Goal: Task Accomplishment & Management: Use online tool/utility

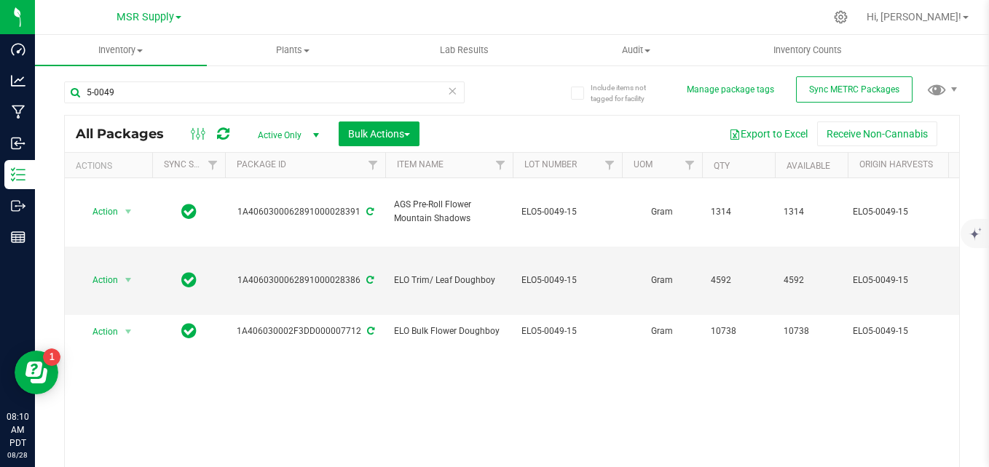
click at [447, 92] on icon at bounding box center [452, 90] width 10 height 17
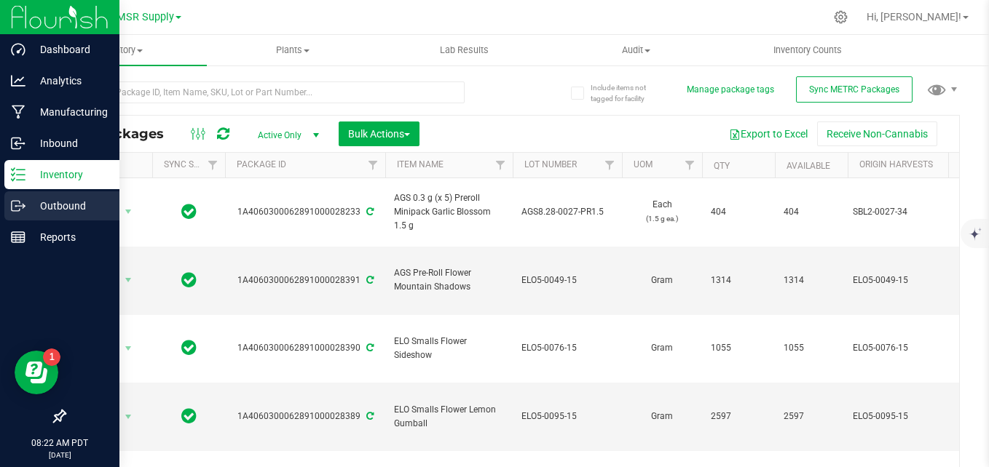
click at [23, 204] on icon at bounding box center [18, 206] width 15 height 15
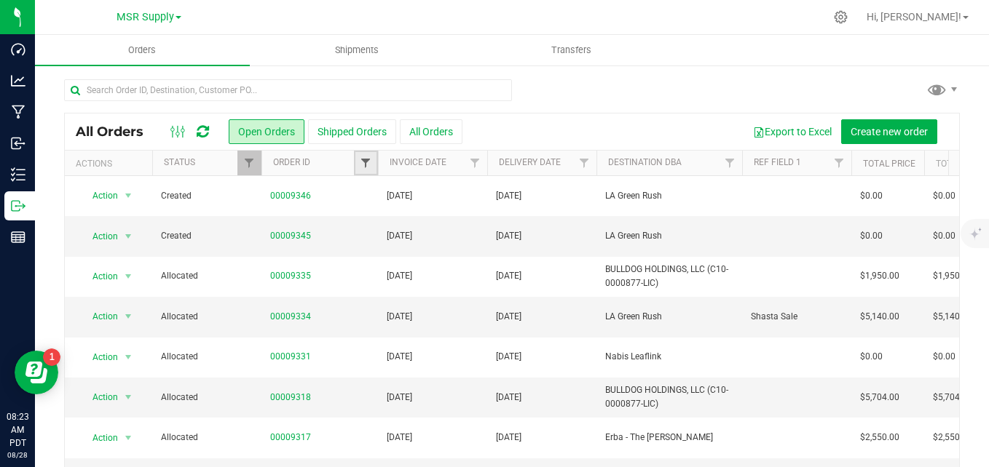
click at [371, 168] on span "Filter" at bounding box center [366, 163] width 12 height 12
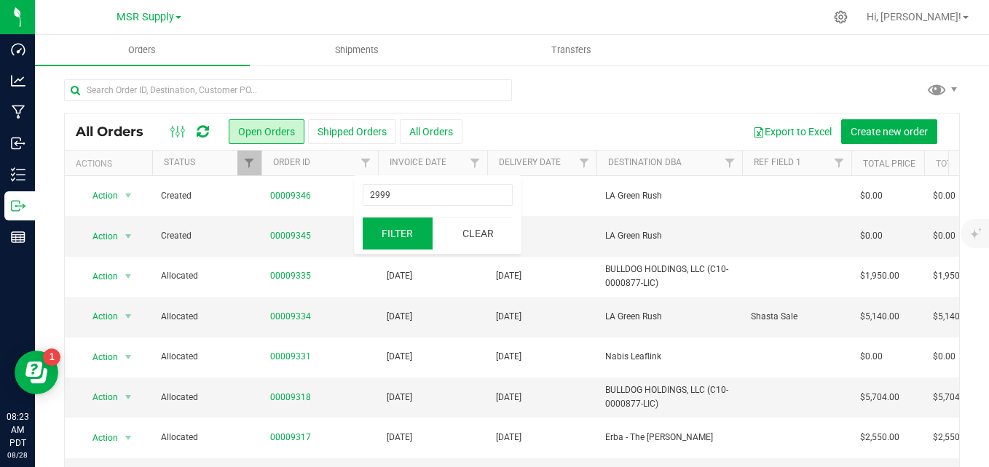
click at [419, 245] on button "Filter" at bounding box center [398, 234] width 70 height 32
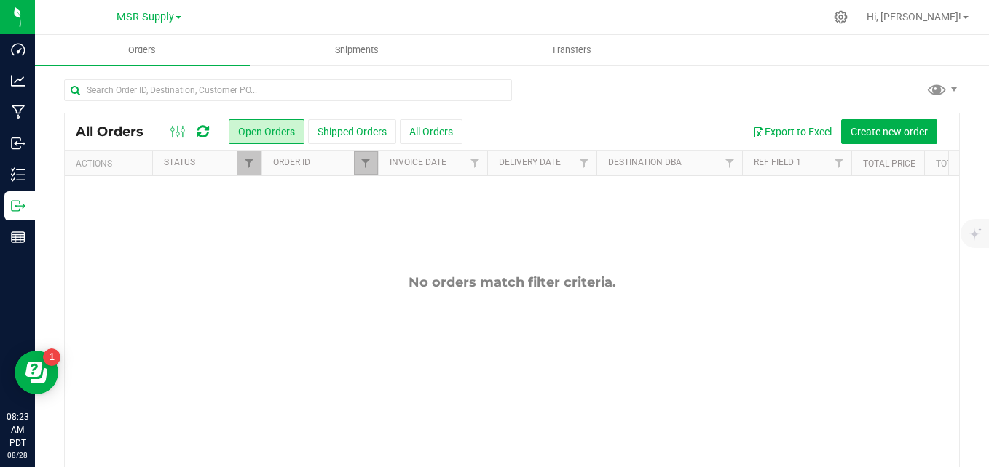
click at [361, 170] on link "Filter" at bounding box center [366, 163] width 24 height 25
click at [390, 199] on input "2999" at bounding box center [438, 195] width 150 height 22
type input "2"
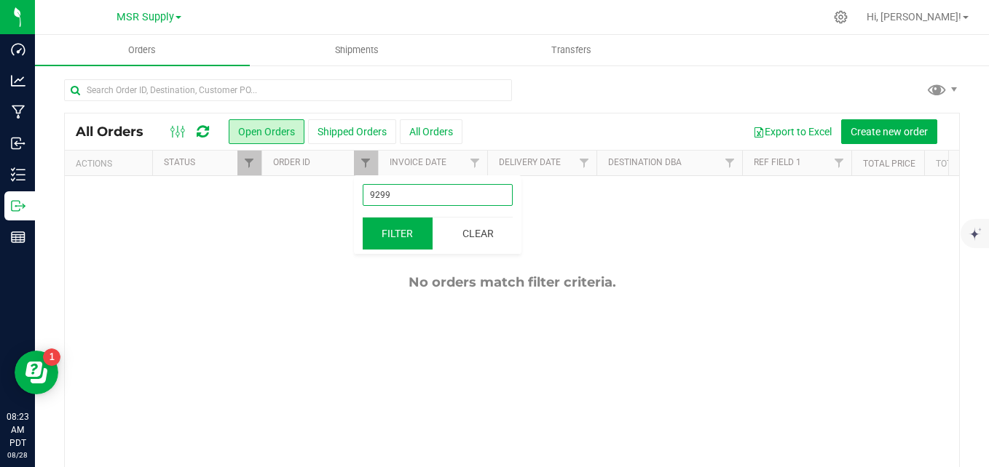
type input "9299"
click at [399, 234] on button "Filter" at bounding box center [398, 234] width 70 height 32
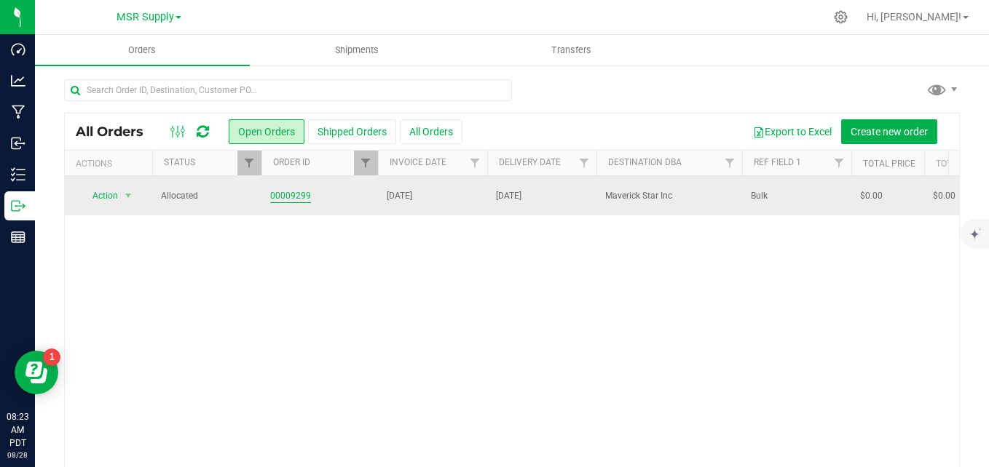
click at [289, 193] on link "00009299" at bounding box center [290, 196] width 41 height 14
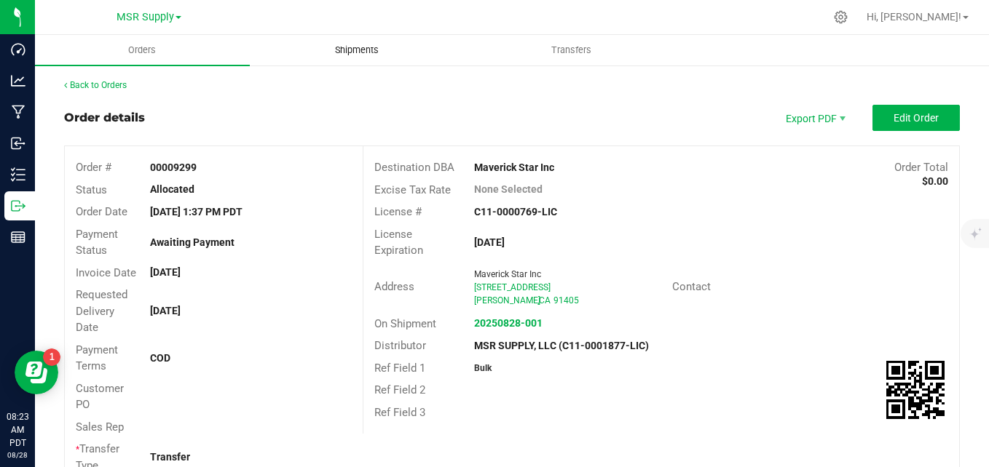
click at [368, 54] on span "Shipments" at bounding box center [356, 50] width 83 height 13
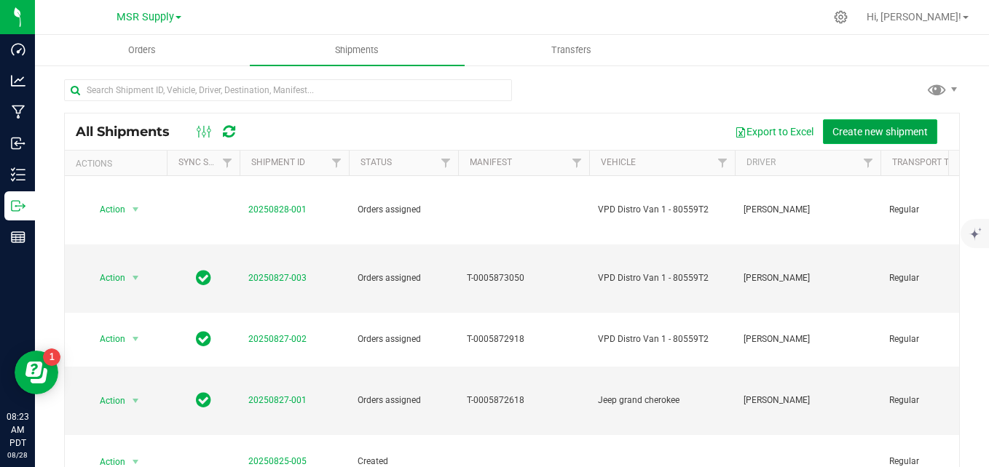
click at [877, 139] on button "Create new shipment" at bounding box center [880, 131] width 114 height 25
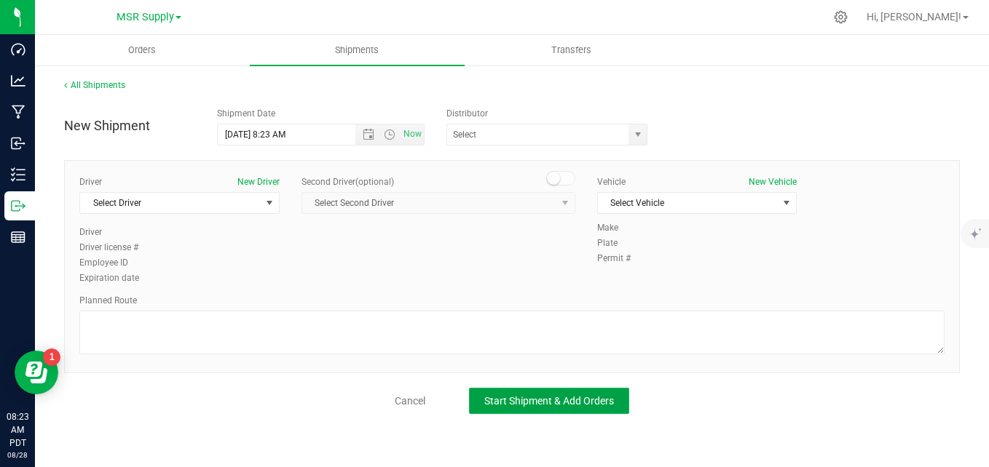
click at [518, 400] on span "Start Shipment & Add Orders" at bounding box center [549, 401] width 130 height 12
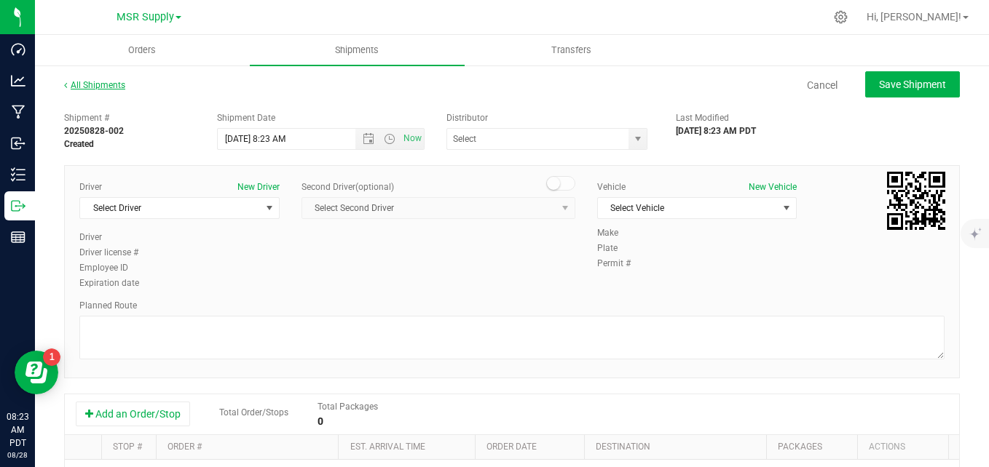
click at [106, 85] on link "All Shipments" at bounding box center [94, 85] width 61 height 10
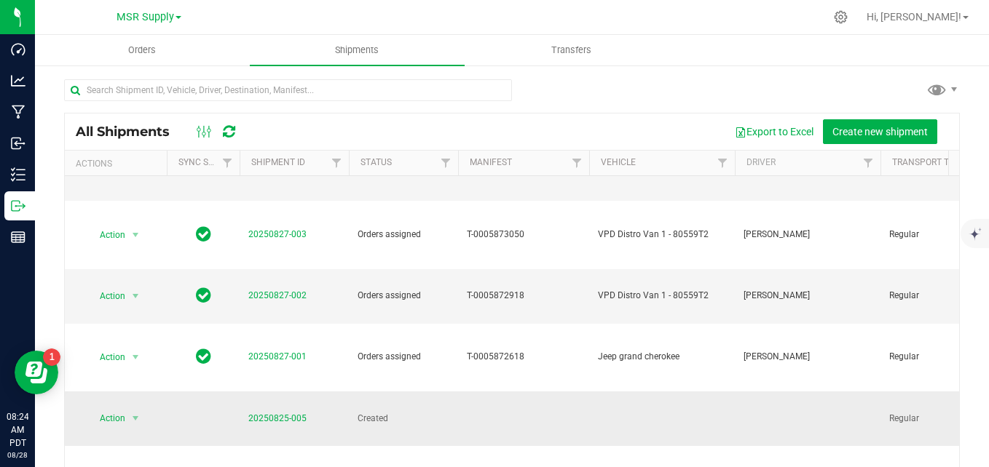
scroll to position [48, 0]
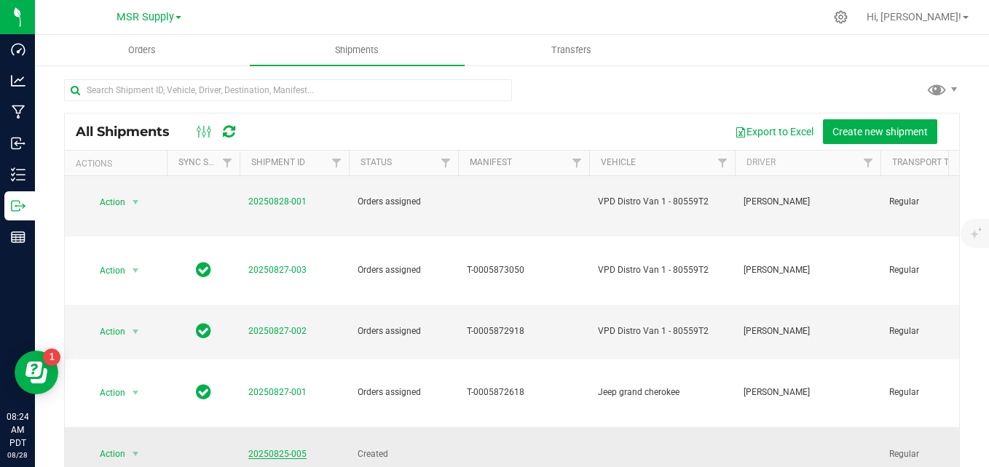
click at [280, 449] on link "20250825-005" at bounding box center [277, 454] width 58 height 10
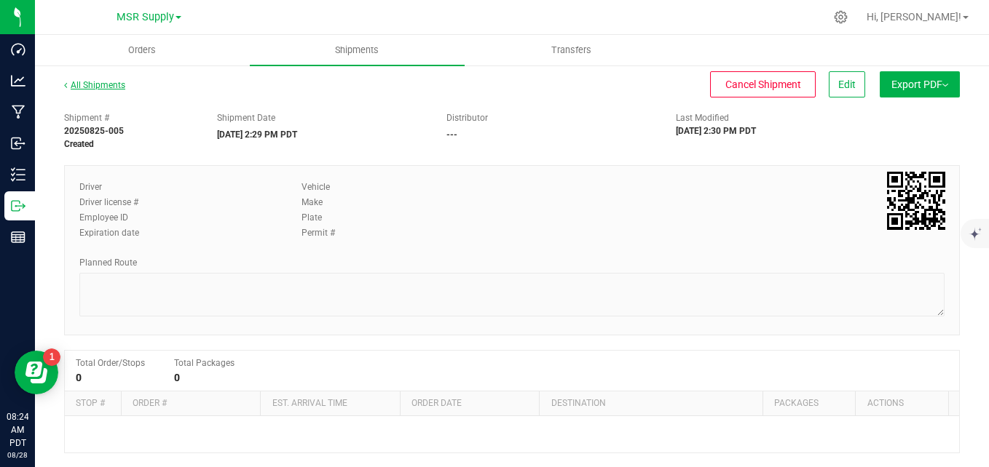
click at [90, 87] on link "All Shipments" at bounding box center [94, 85] width 61 height 10
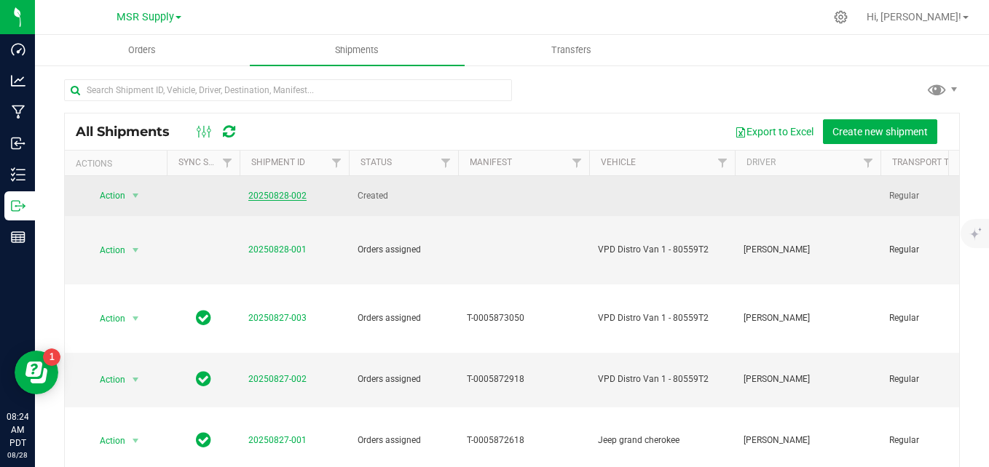
click at [258, 191] on link "20250828-002" at bounding box center [277, 196] width 58 height 10
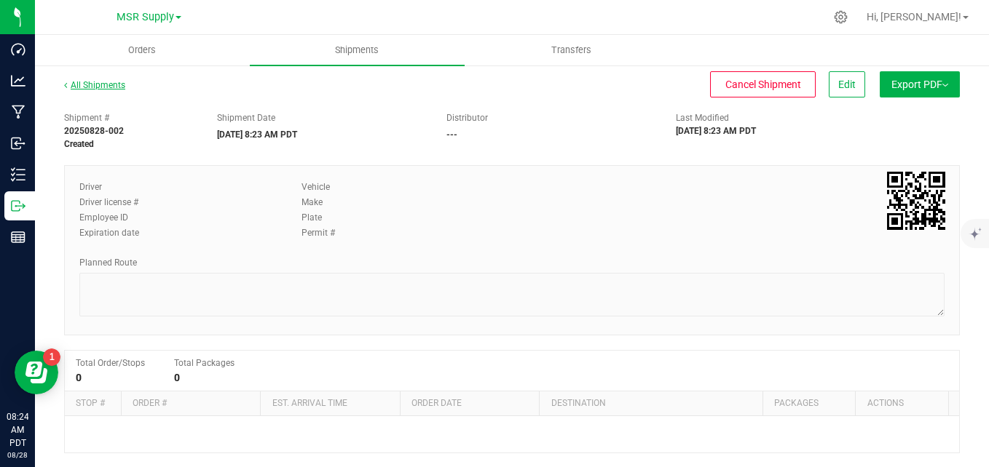
click at [104, 82] on link "All Shipments" at bounding box center [94, 85] width 61 height 10
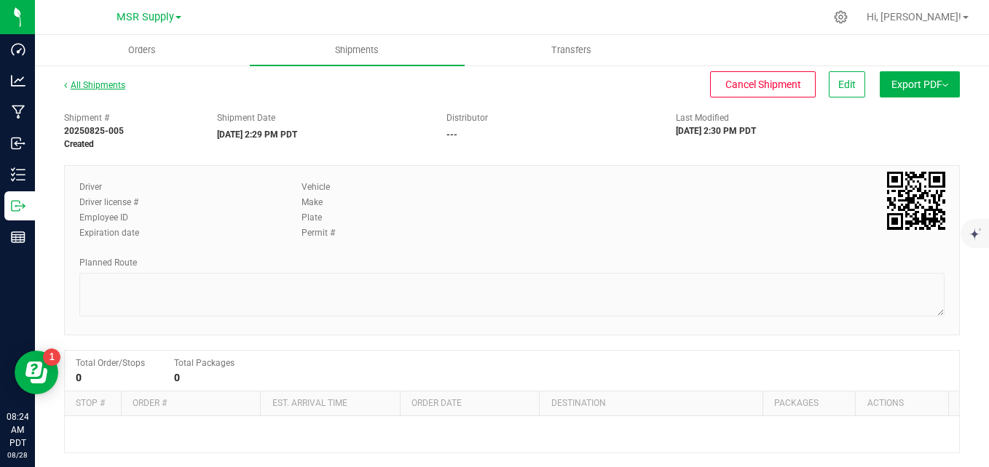
click at [116, 81] on link "All Shipments" at bounding box center [94, 85] width 61 height 10
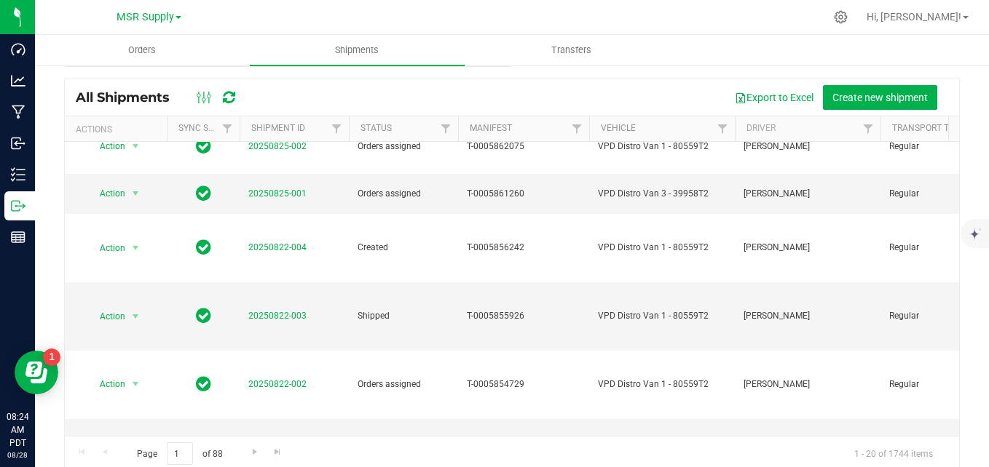
scroll to position [53, 0]
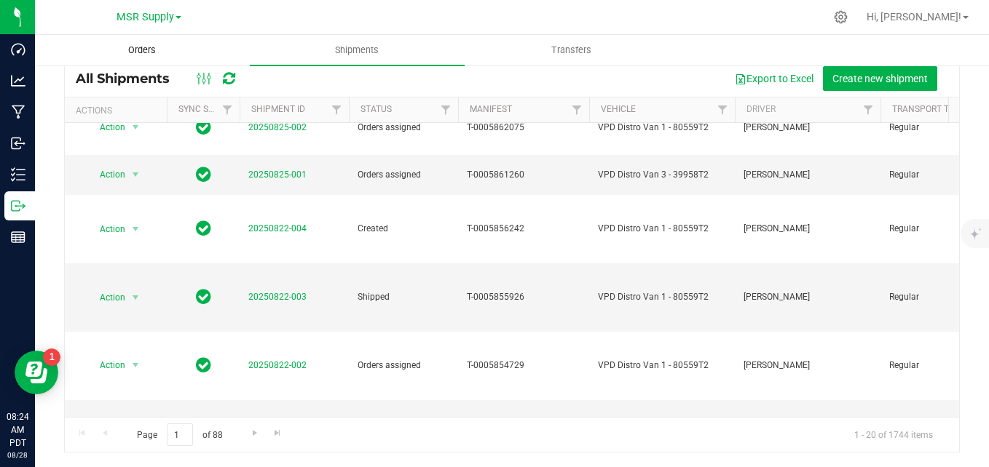
click at [143, 55] on span "Orders" at bounding box center [141, 50] width 67 height 13
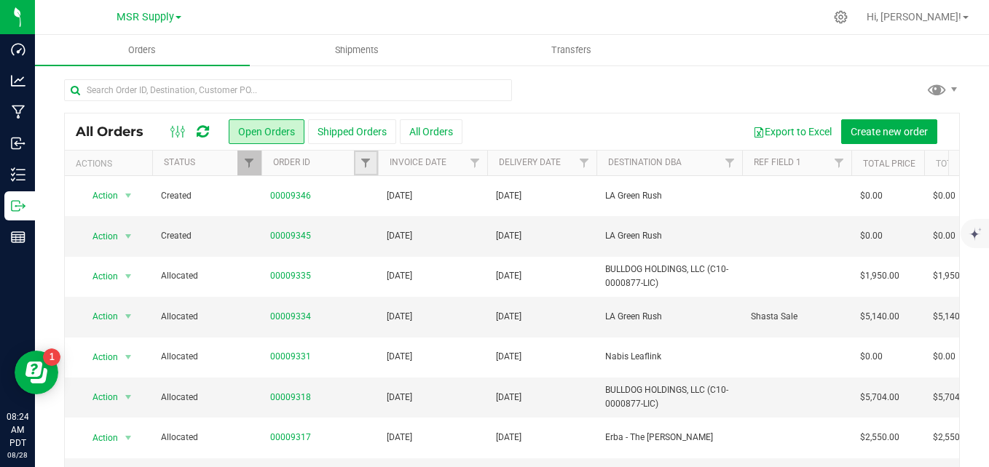
click at [371, 170] on link "Filter" at bounding box center [366, 163] width 24 height 25
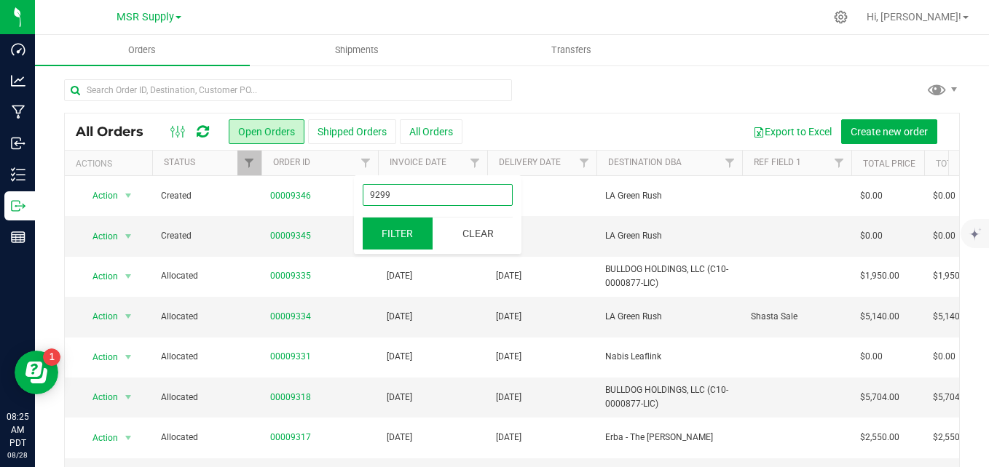
type input "9299"
click at [414, 225] on button "Filter" at bounding box center [398, 234] width 70 height 32
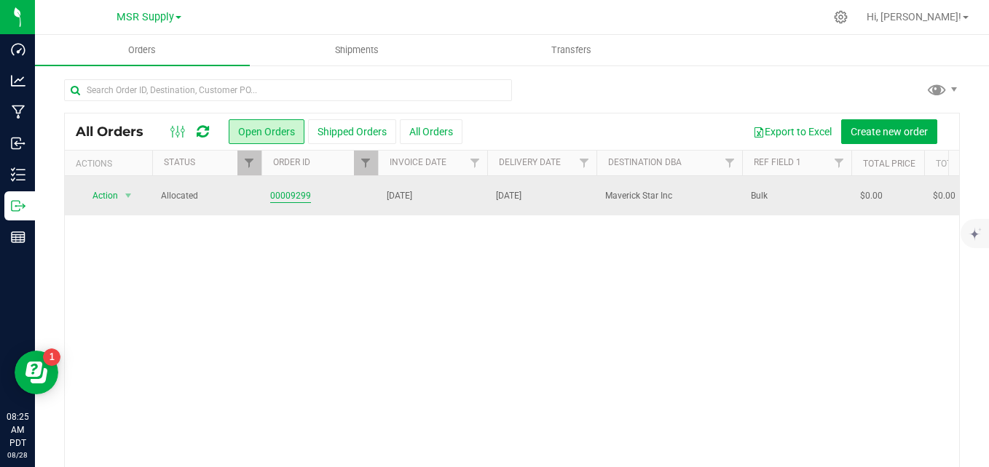
click at [281, 191] on link "00009299" at bounding box center [290, 196] width 41 height 14
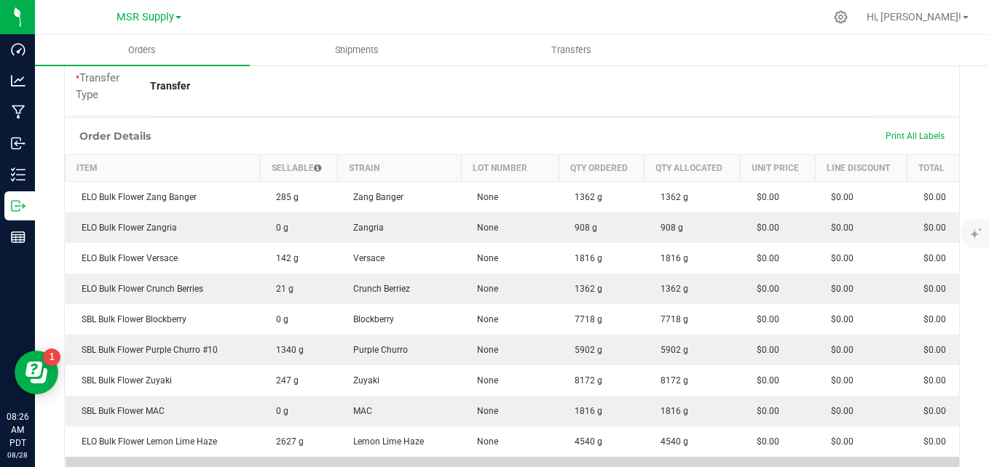
scroll to position [364, 0]
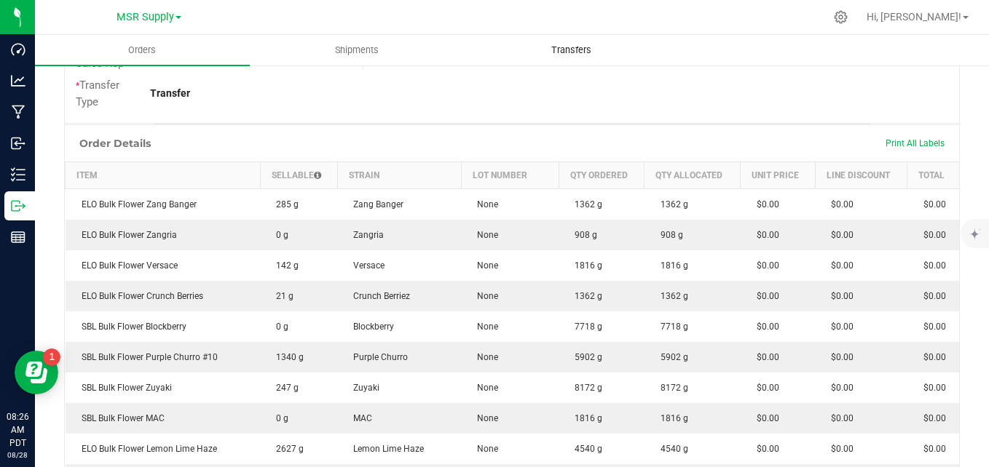
click at [577, 49] on span "Transfers" at bounding box center [570, 50] width 79 height 13
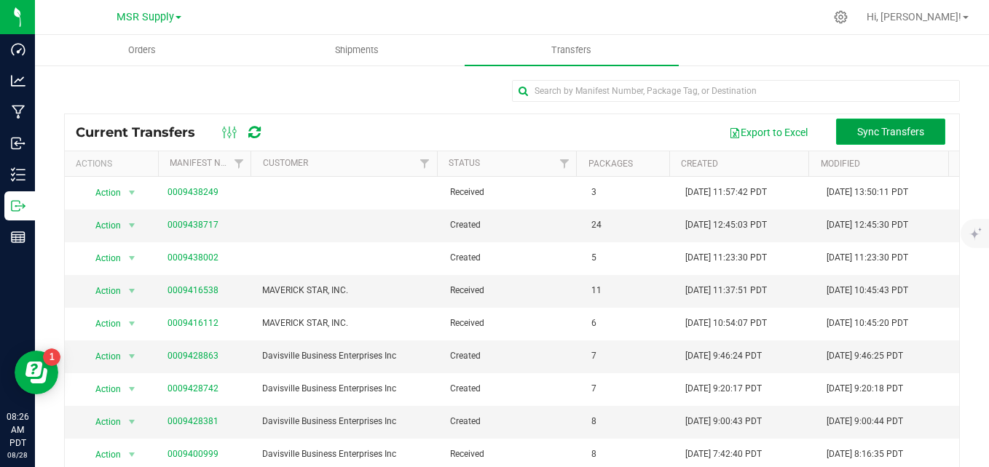
click at [861, 126] on span "Sync Transfers" at bounding box center [890, 132] width 67 height 12
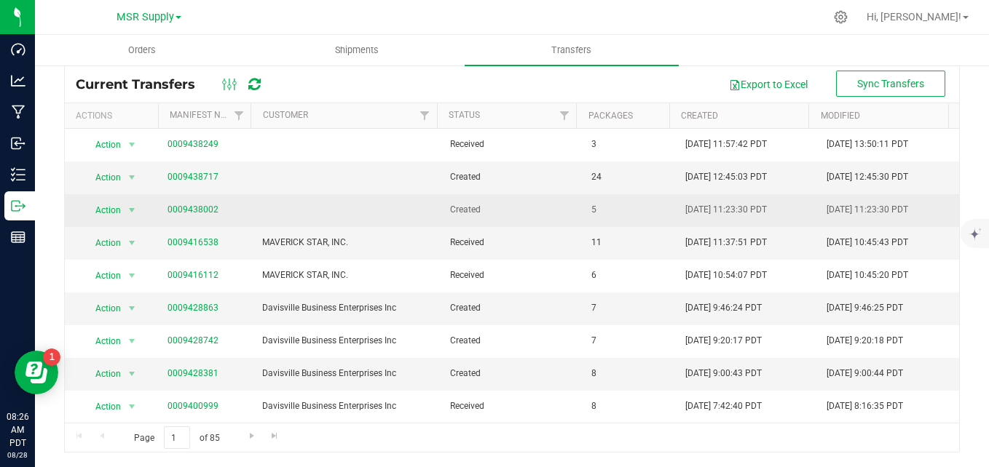
click at [189, 210] on link "0009438002" at bounding box center [192, 210] width 51 height 10
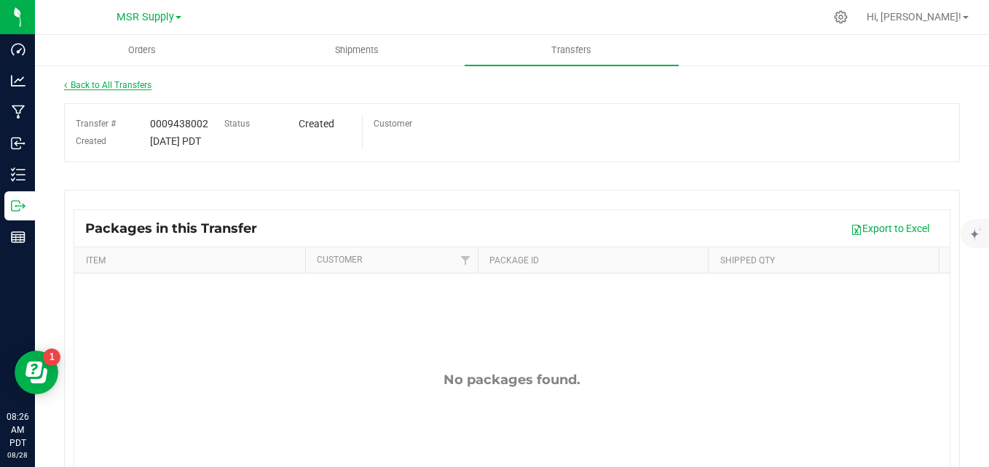
click at [102, 87] on link "Back to All Transfers" at bounding box center [107, 85] width 87 height 10
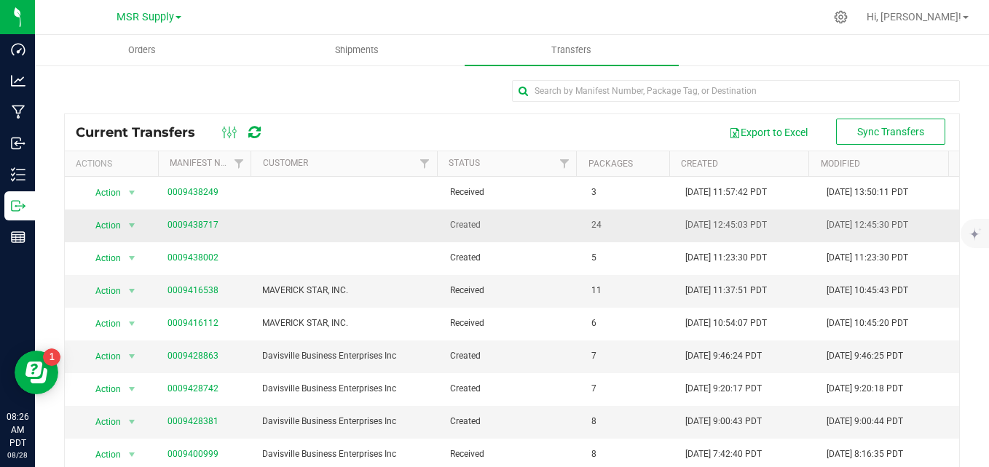
click at [181, 226] on link "0009438717" at bounding box center [192, 225] width 51 height 10
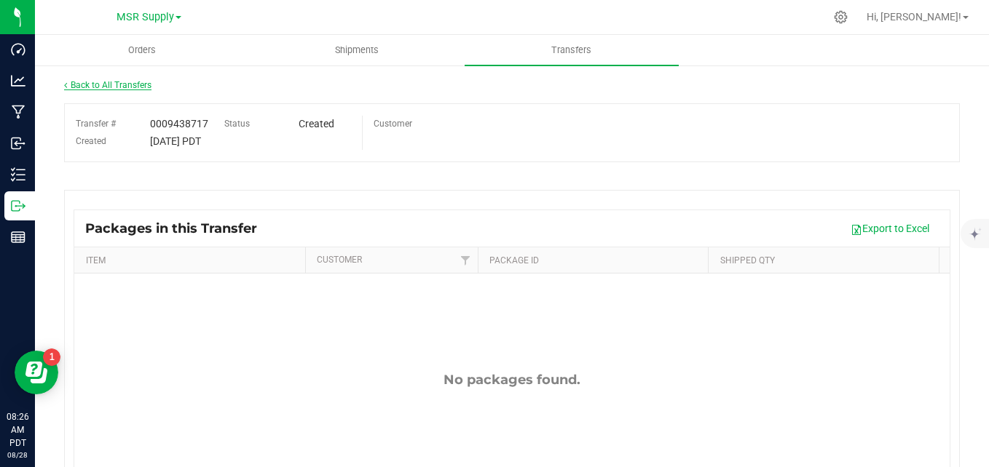
click at [141, 86] on link "Back to All Transfers" at bounding box center [107, 85] width 87 height 10
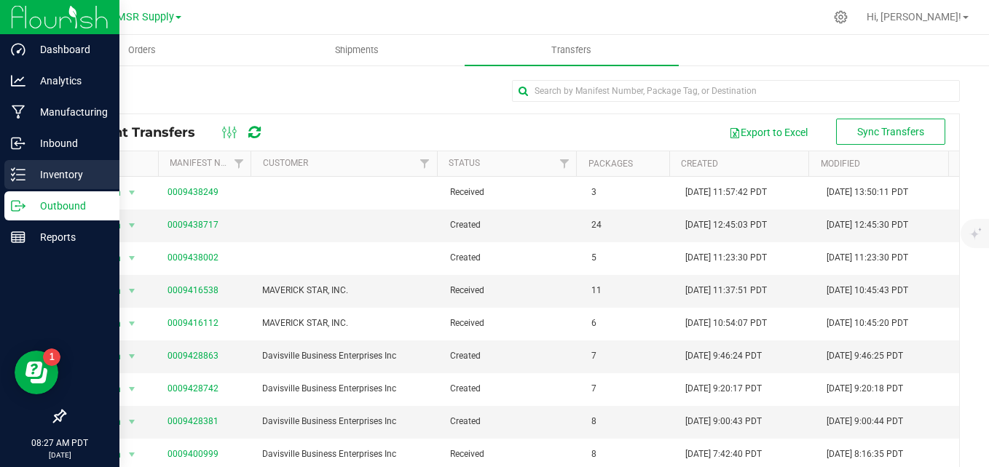
click at [32, 176] on p "Inventory" at bounding box center [68, 174] width 87 height 17
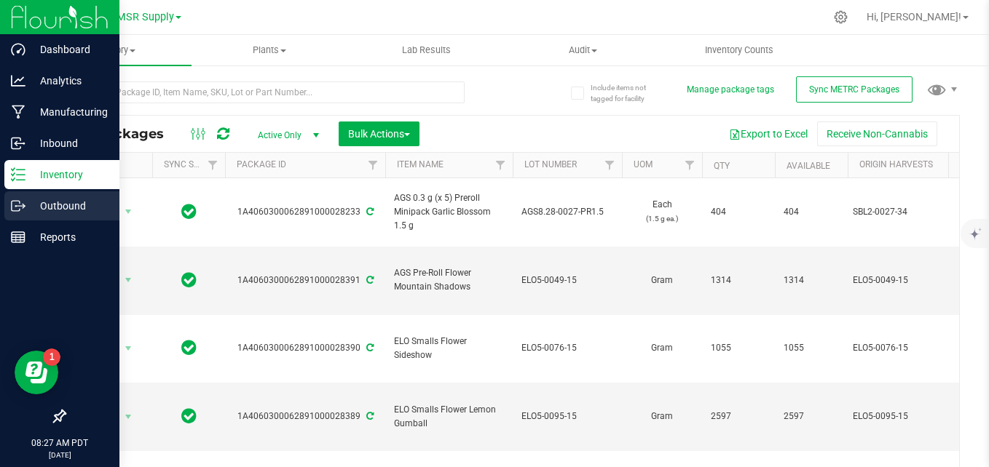
click at [19, 211] on icon at bounding box center [16, 206] width 8 height 10
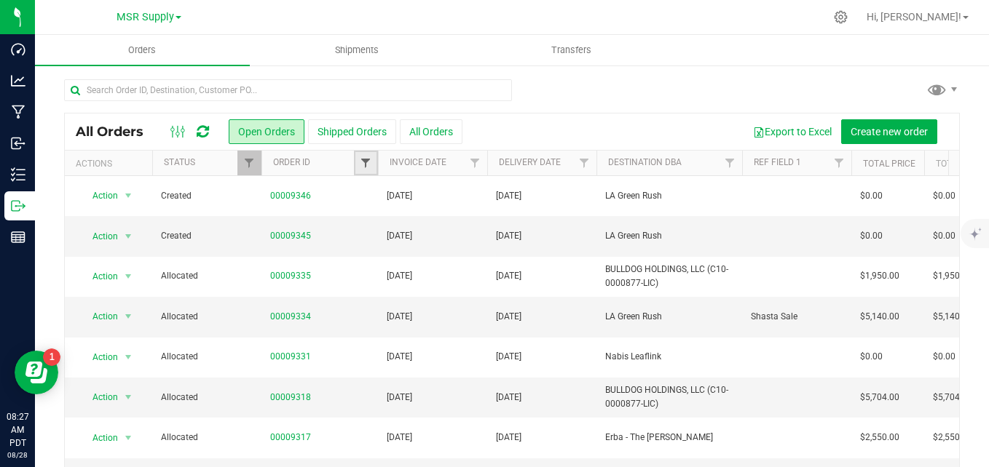
click at [360, 163] on span "Filter" at bounding box center [366, 163] width 12 height 12
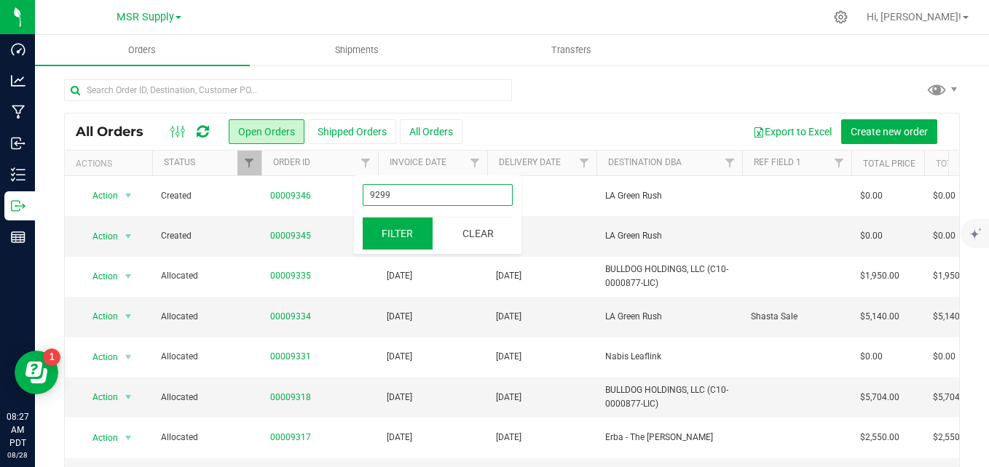
type input "9299"
click at [399, 231] on button "Filter" at bounding box center [398, 234] width 70 height 32
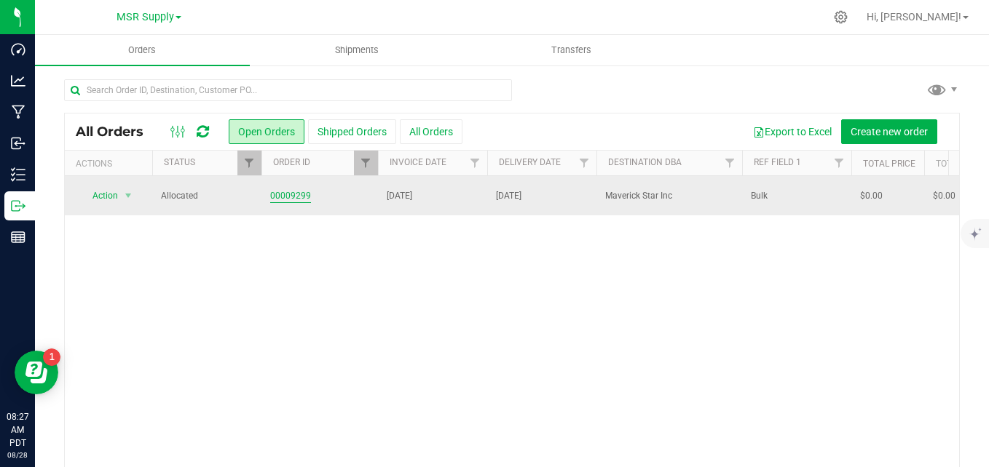
click at [291, 199] on link "00009299" at bounding box center [290, 196] width 41 height 14
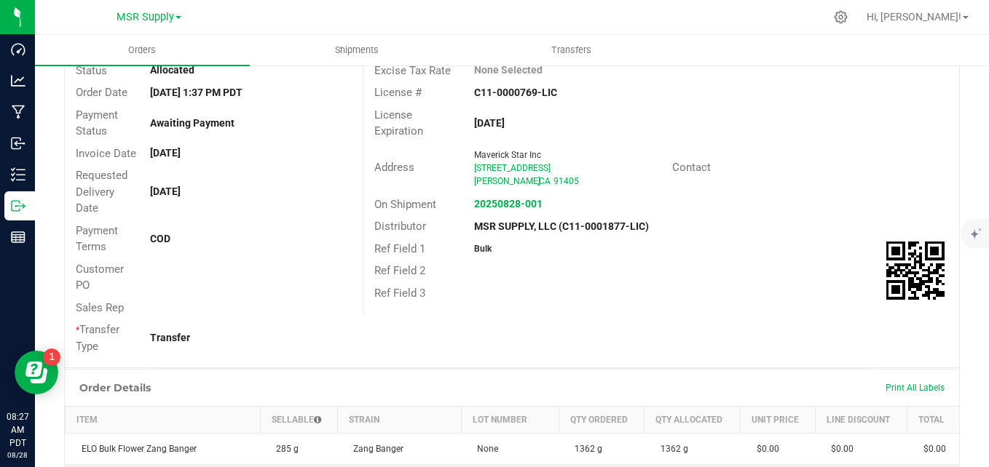
scroll to position [146, 0]
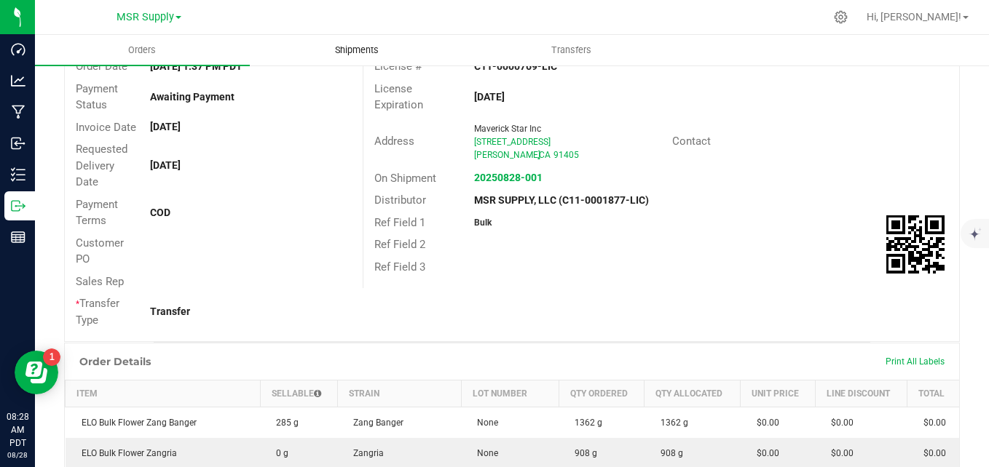
click at [345, 47] on span "Shipments" at bounding box center [356, 50] width 83 height 13
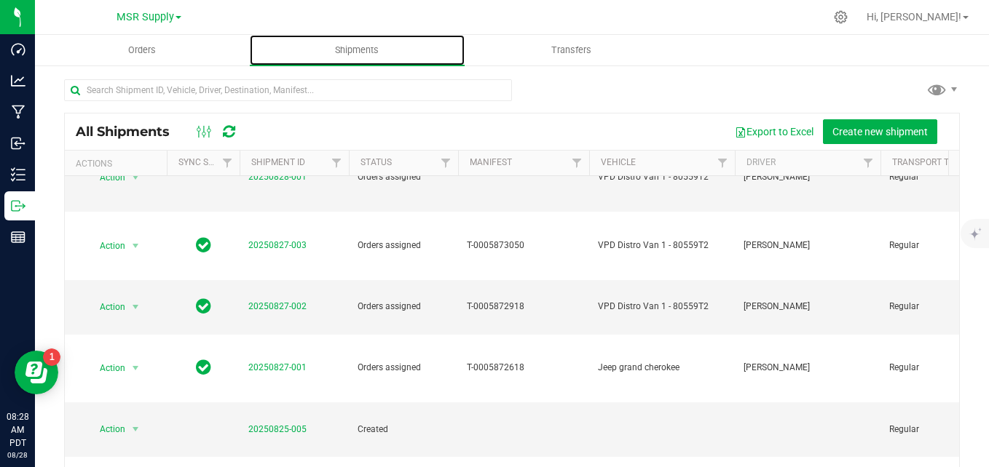
scroll to position [146, 0]
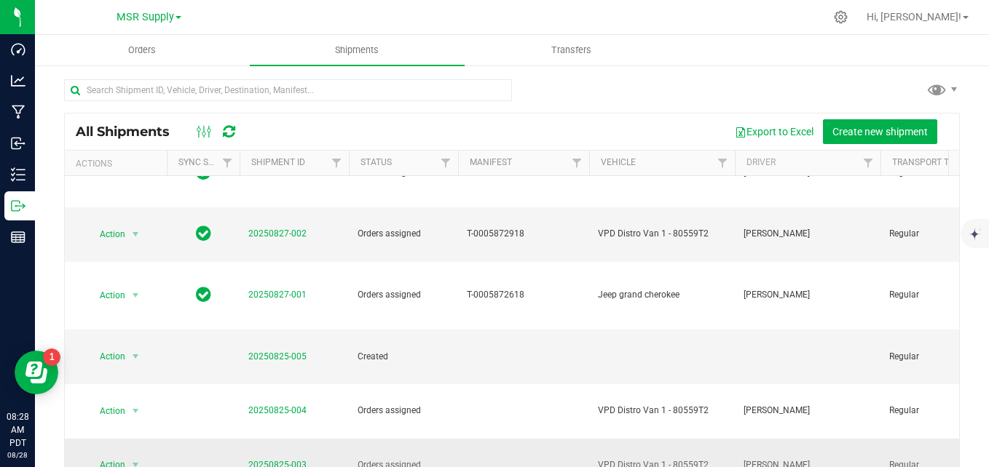
click at [281, 460] on link "20250825-003" at bounding box center [277, 465] width 58 height 10
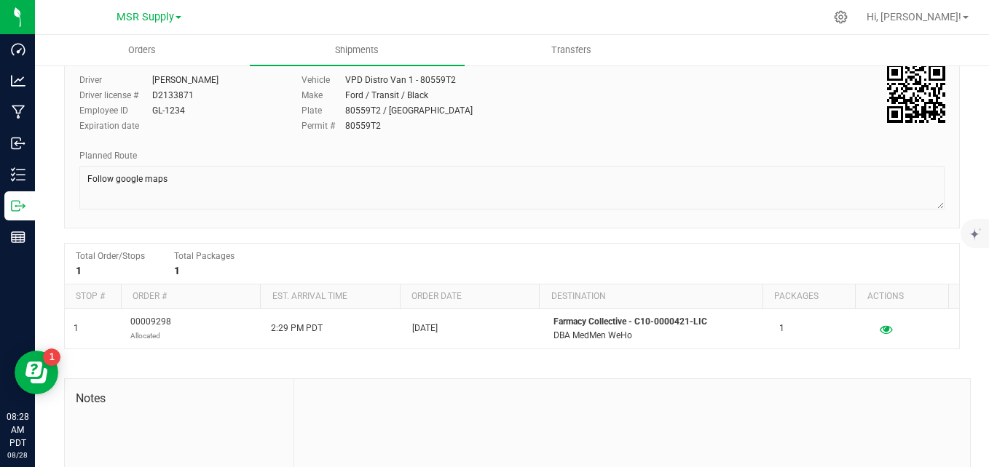
scroll to position [146, 0]
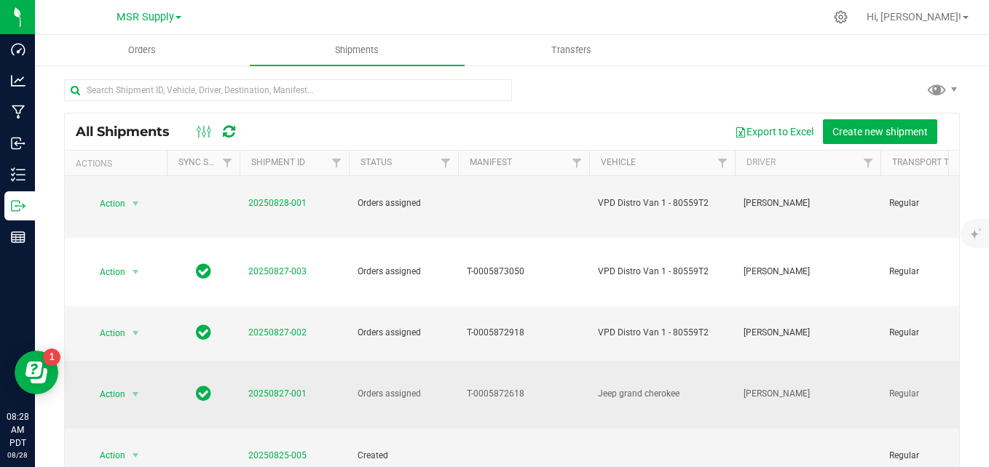
scroll to position [73, 0]
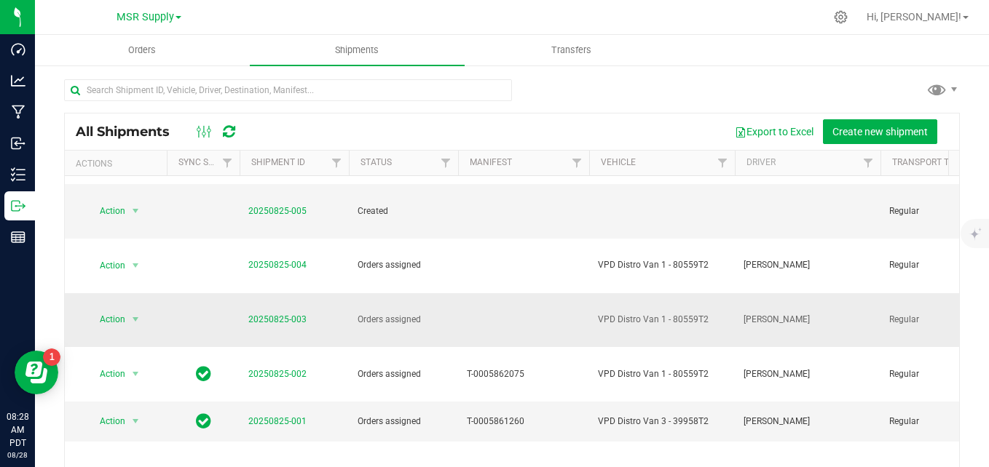
scroll to position [218, 0]
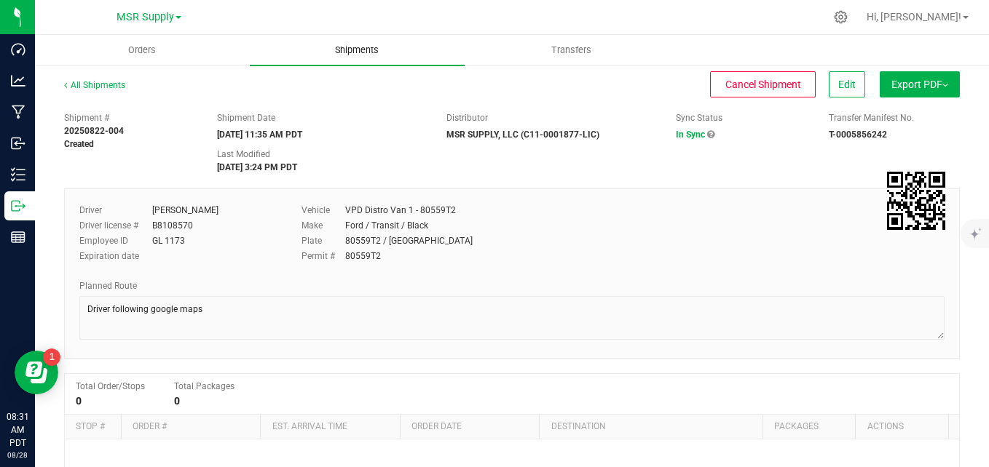
click at [369, 50] on span "Shipments" at bounding box center [356, 50] width 83 height 13
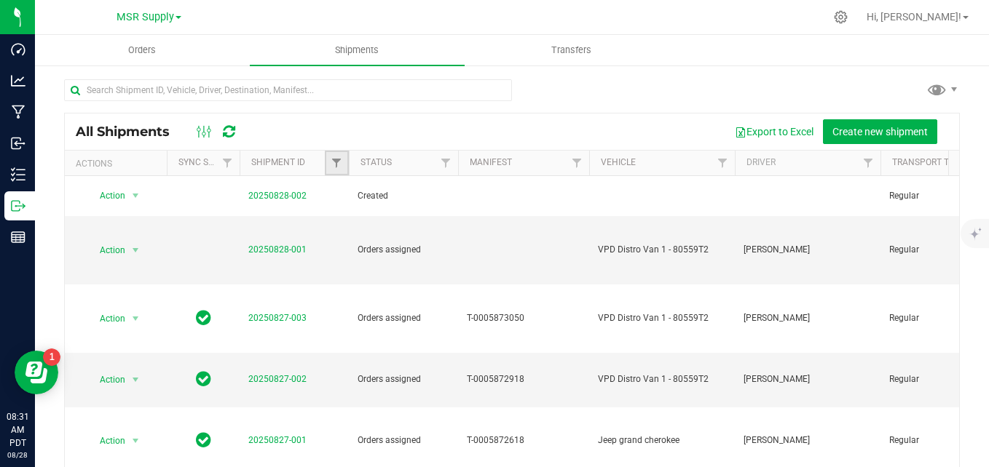
click at [343, 168] on link "Filter" at bounding box center [337, 163] width 24 height 25
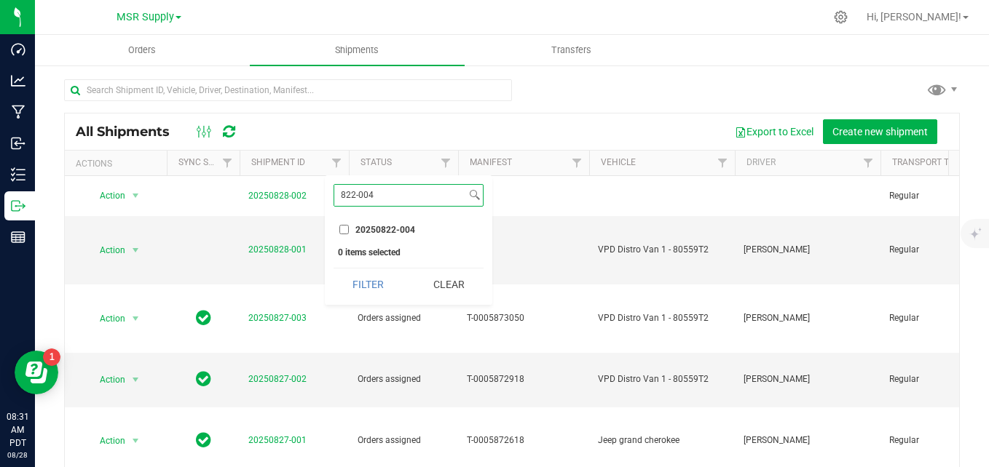
type input "822-004"
click at [344, 227] on input "20250822-004" at bounding box center [343, 229] width 9 height 9
checkbox input "true"
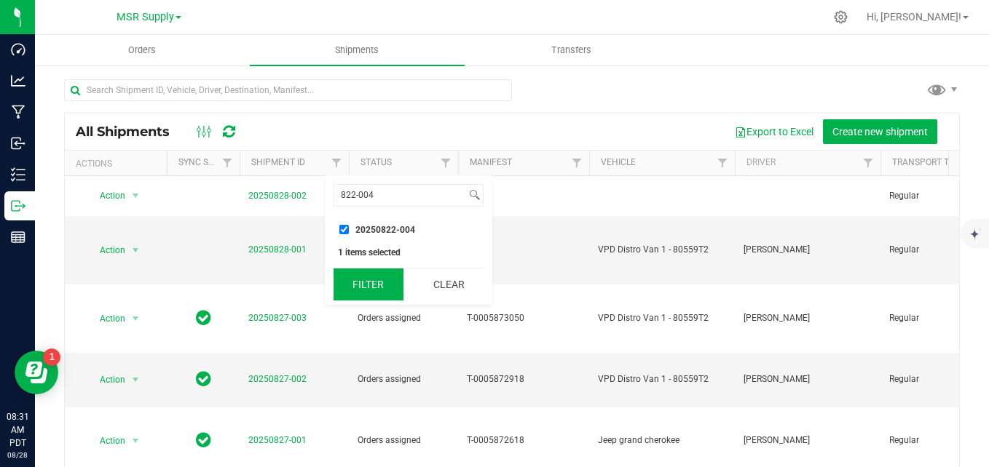
click at [360, 289] on button "Filter" at bounding box center [368, 285] width 70 height 32
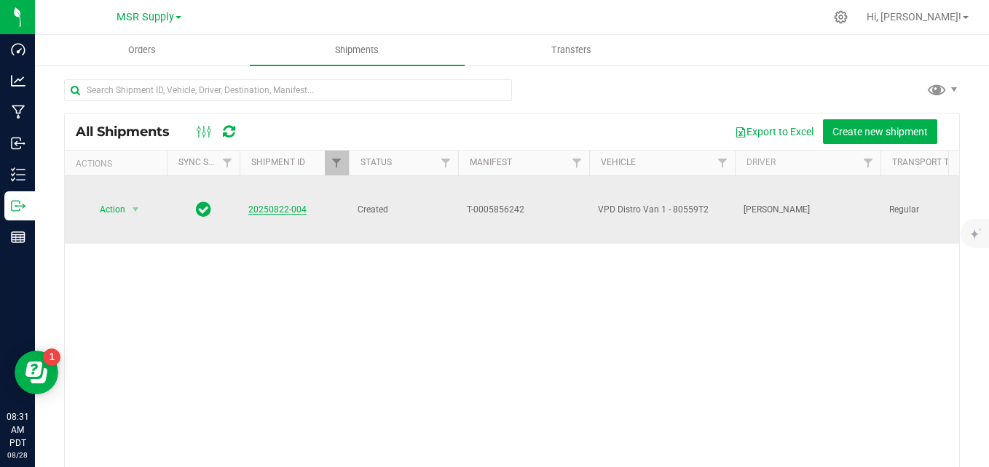
click at [286, 205] on link "20250822-004" at bounding box center [277, 210] width 58 height 10
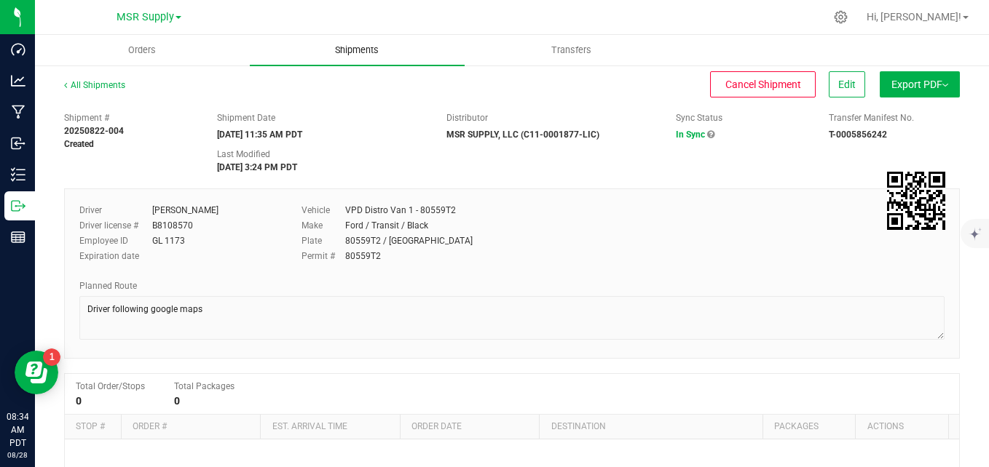
click at [372, 46] on span "Shipments" at bounding box center [356, 50] width 83 height 13
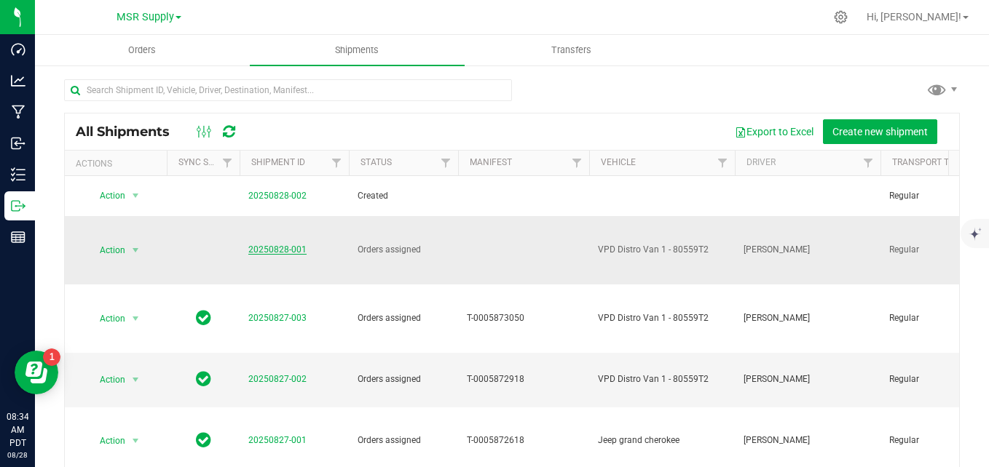
click at [275, 245] on link "20250828-001" at bounding box center [277, 250] width 58 height 10
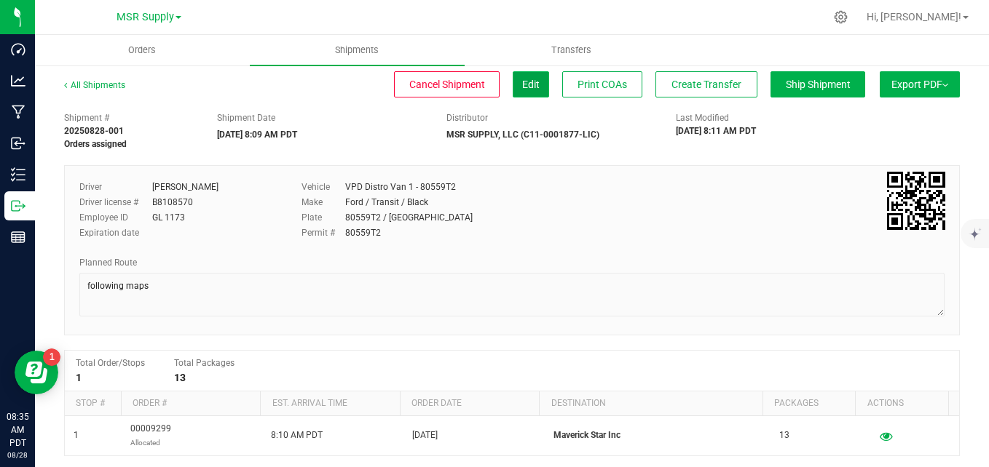
click at [526, 88] on span "Edit" at bounding box center [530, 85] width 17 height 12
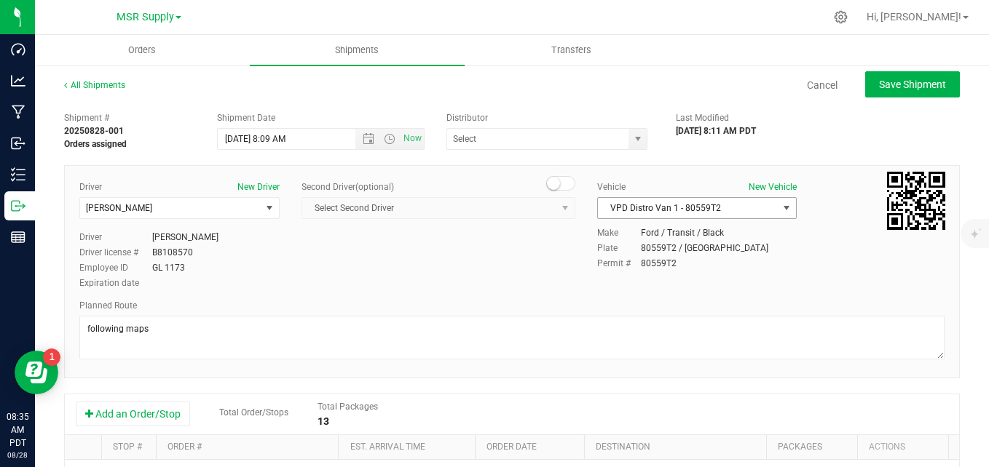
type input "MSR SUPPLY, LLC (C11-0001877-LIC)"
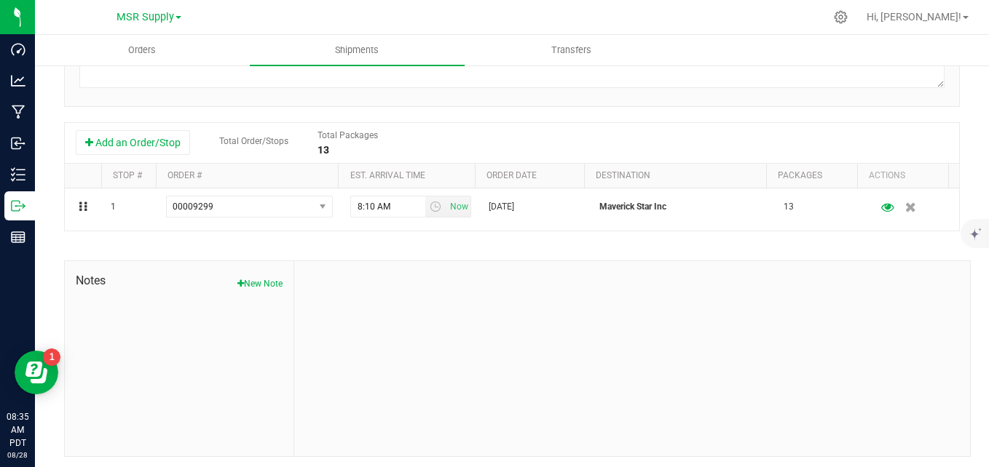
scroll to position [277, 0]
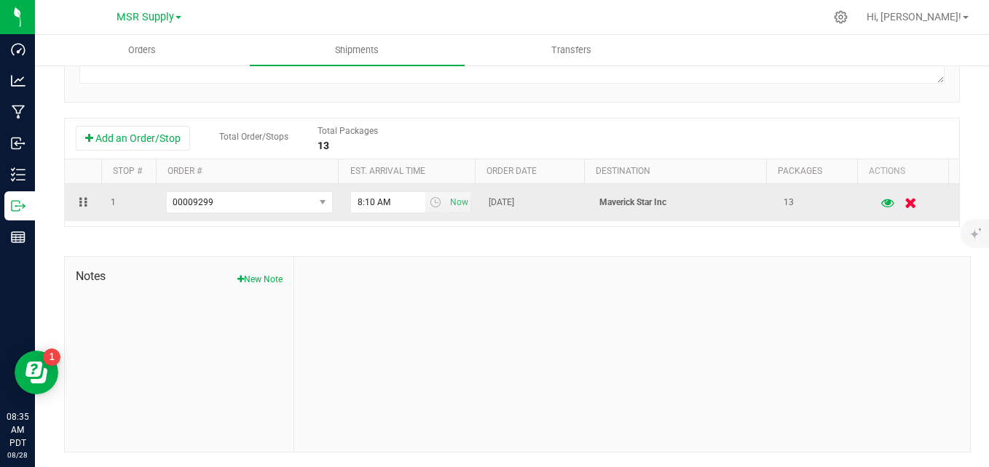
click at [905, 208] on icon "button" at bounding box center [911, 202] width 12 height 11
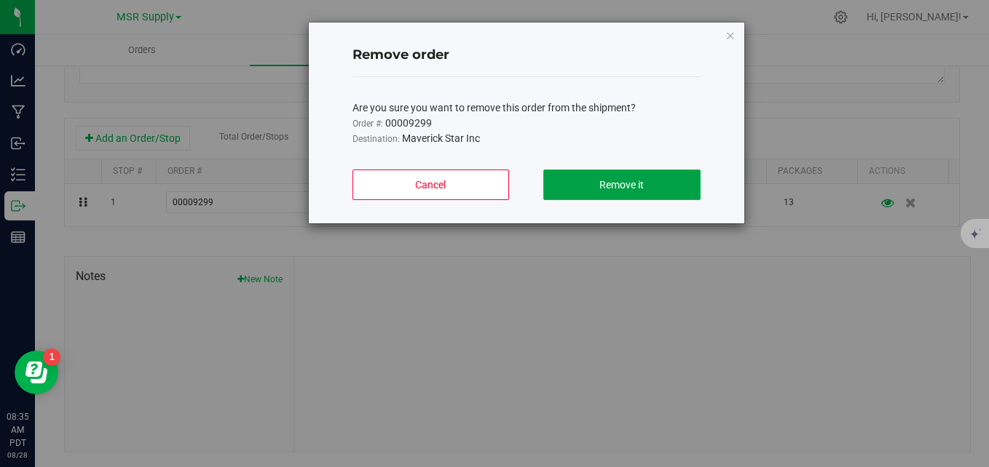
click at [625, 181] on span "Remove it" at bounding box center [621, 185] width 44 height 12
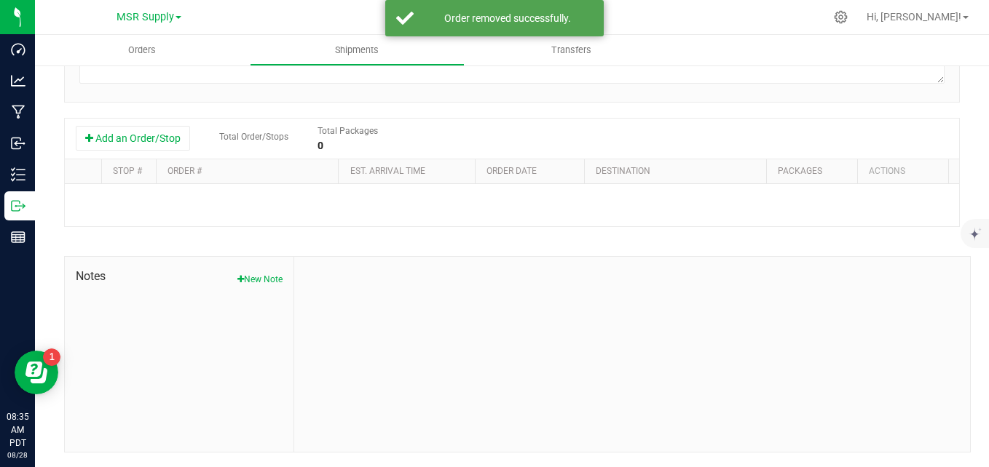
type input "MSR SUPPLY, LLC (C11-0001877-LIC)"
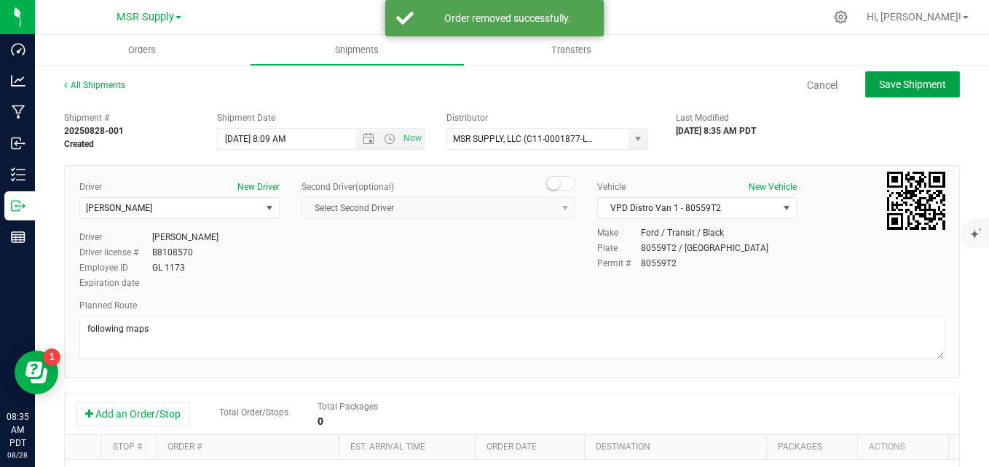
click at [882, 84] on span "Save Shipment" at bounding box center [912, 85] width 67 height 12
type input "8/25/2025 3:09 PM"
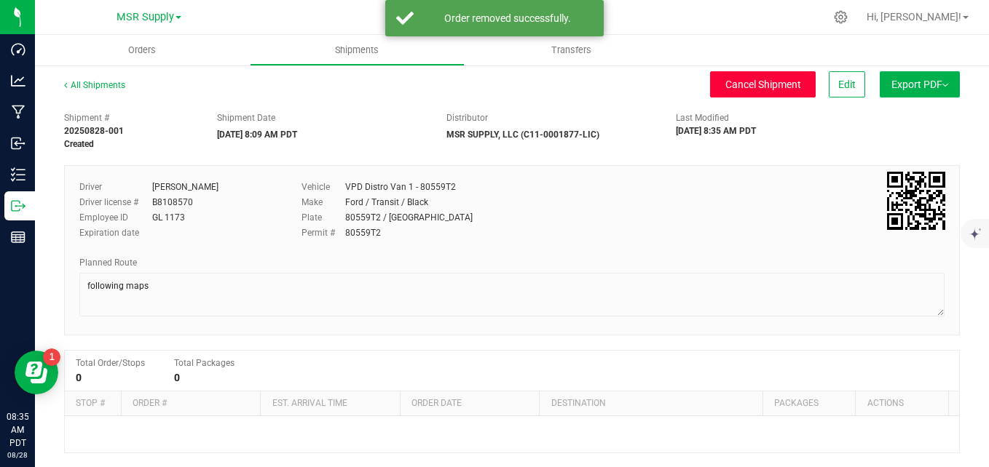
click at [774, 87] on span "Cancel Shipment" at bounding box center [763, 85] width 76 height 12
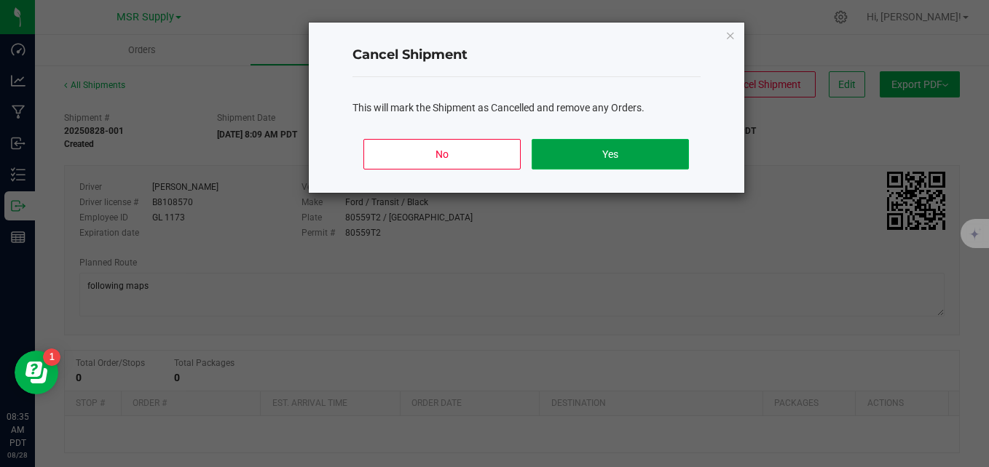
click at [584, 163] on button "Yes" at bounding box center [609, 154] width 157 height 31
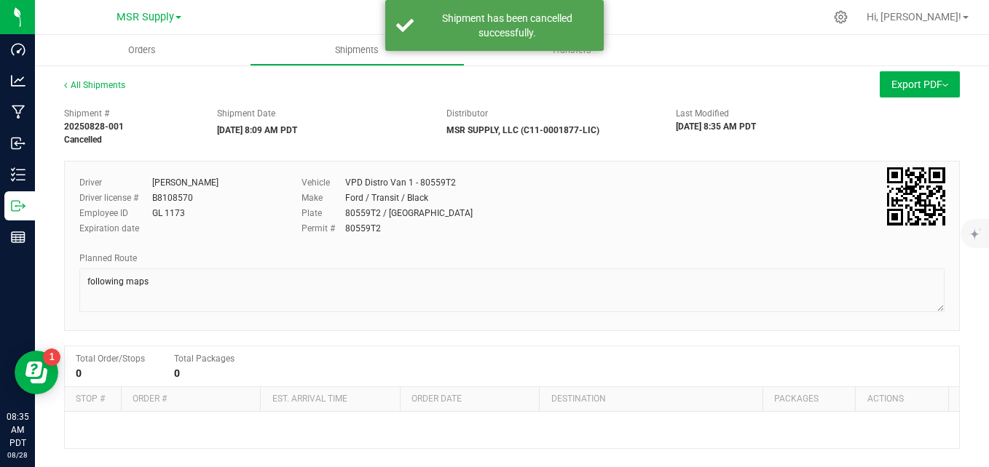
click at [100, 92] on div "All Shipments" at bounding box center [107, 90] width 87 height 22
click at [100, 82] on link "All Shipments" at bounding box center [94, 85] width 61 height 10
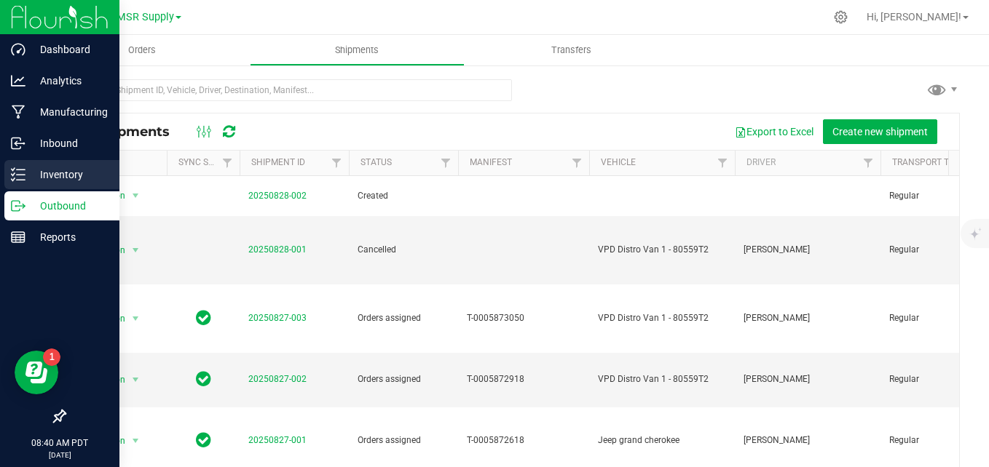
drag, startPoint x: 341, startPoint y: 92, endPoint x: 24, endPoint y: 173, distance: 326.7
click at [24, 175] on line at bounding box center [21, 175] width 8 height 0
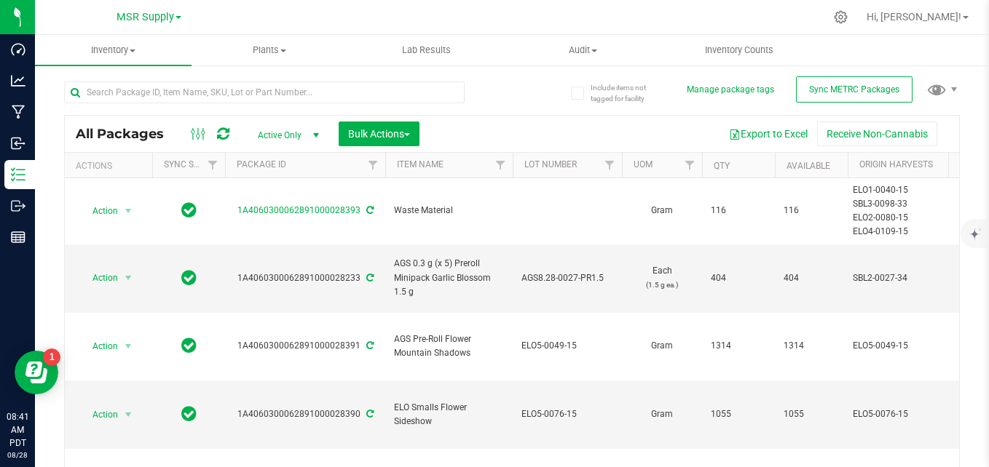
drag, startPoint x: 235, startPoint y: 95, endPoint x: 470, endPoint y: 115, distance: 236.0
click at [470, 116] on div "All Packages Active Only Active Only Lab Samples Locked All External Internal B…" at bounding box center [512, 134] width 894 height 36
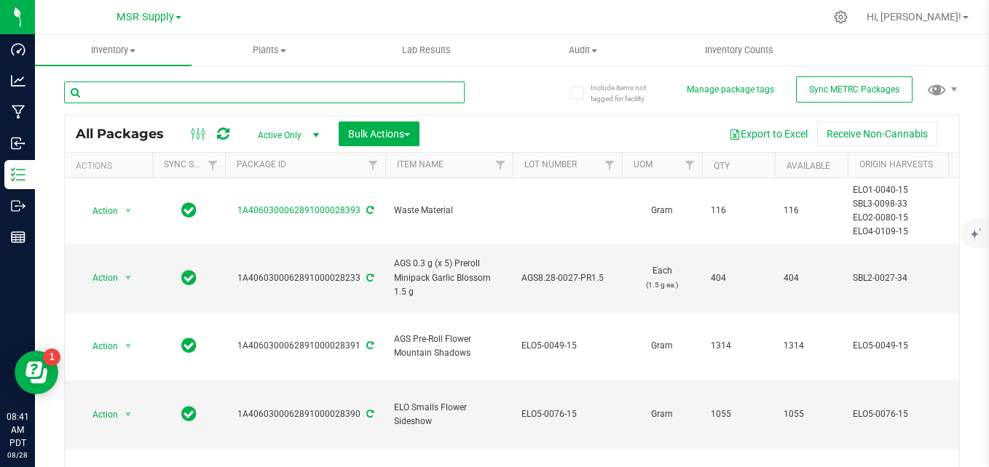
paste input "ELO5-0049-15"
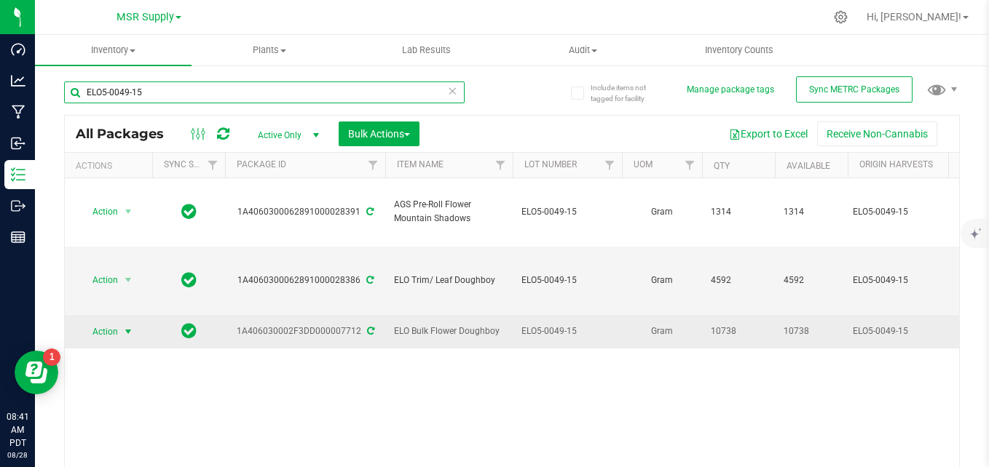
type input "ELO5-0049-15"
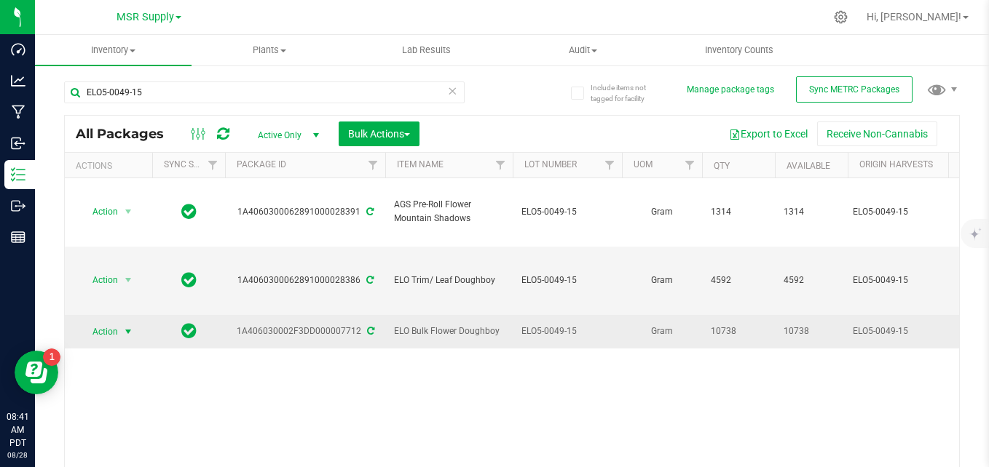
click at [110, 322] on span "Action" at bounding box center [98, 332] width 39 height 20
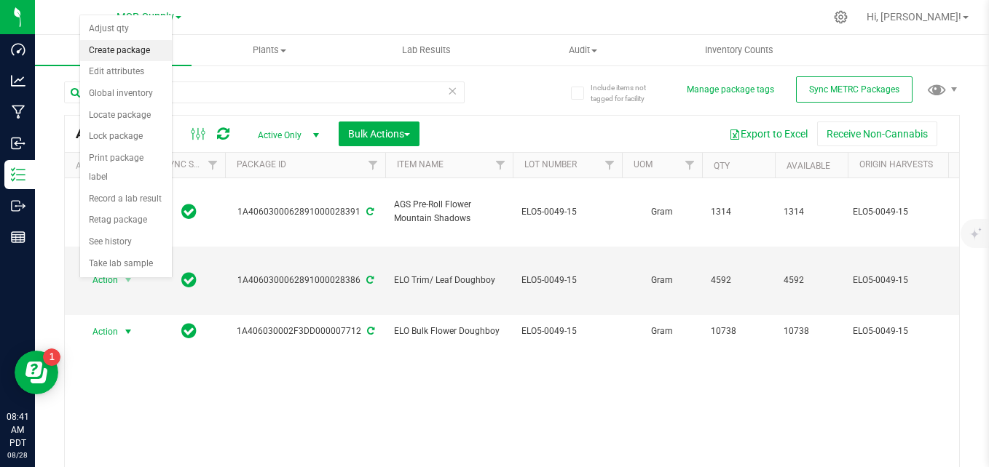
click at [112, 57] on li "Create package" at bounding box center [126, 51] width 92 height 22
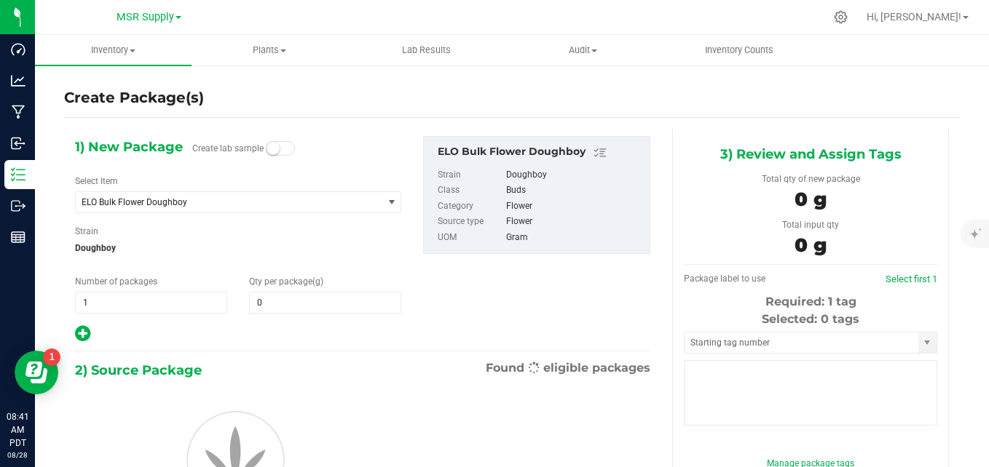
type input "0.0000"
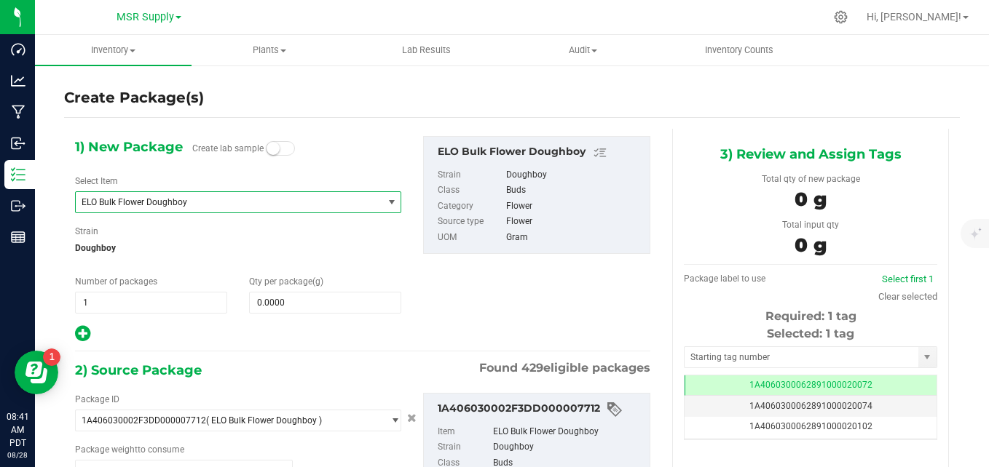
click at [209, 196] on span "ELO Bulk Flower Doughboy" at bounding box center [229, 202] width 306 height 20
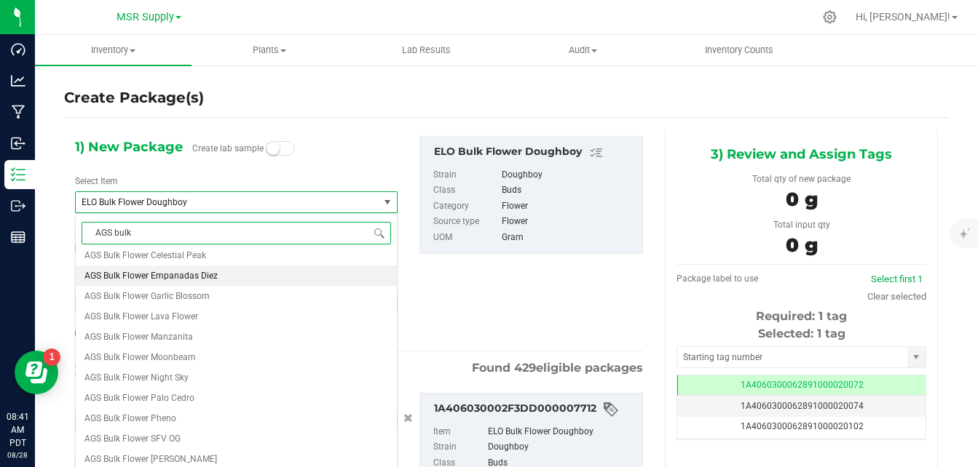
scroll to position [73, 0]
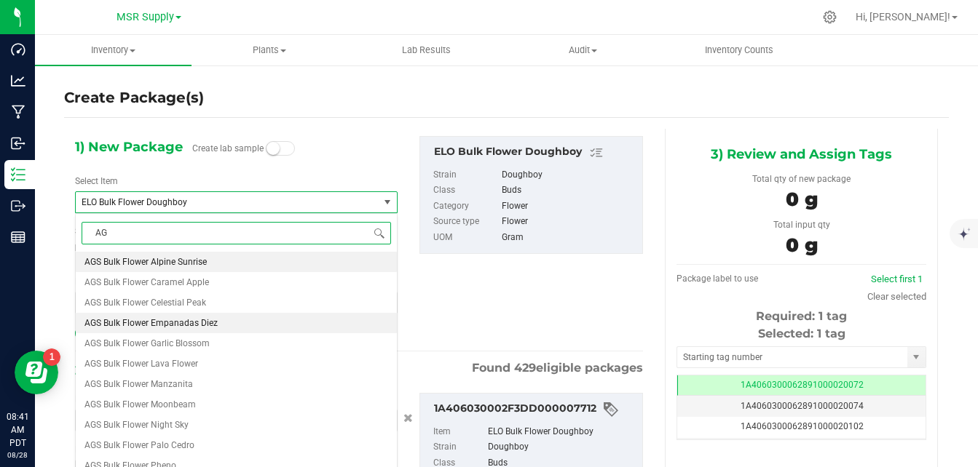
type input "A"
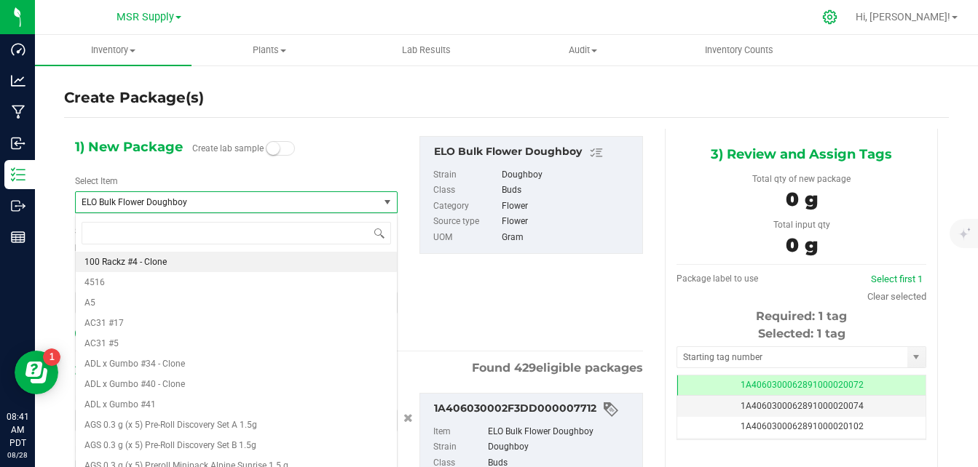
click at [836, 19] on icon at bounding box center [830, 17] width 14 height 14
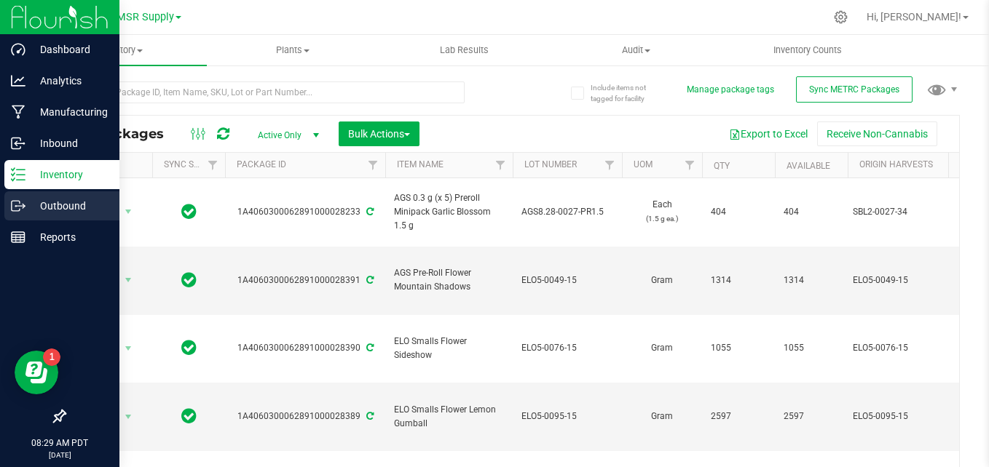
click at [44, 217] on div "Outbound" at bounding box center [61, 205] width 115 height 29
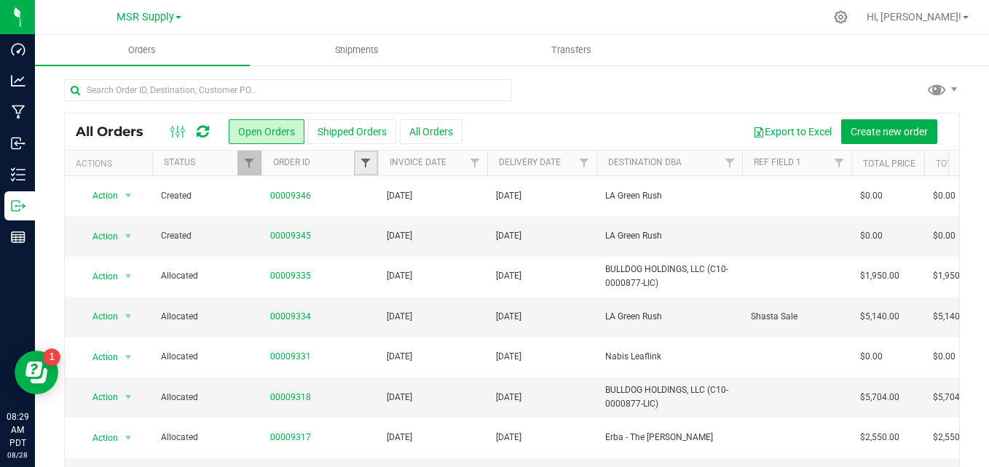
click at [363, 161] on span "Filter" at bounding box center [366, 163] width 12 height 12
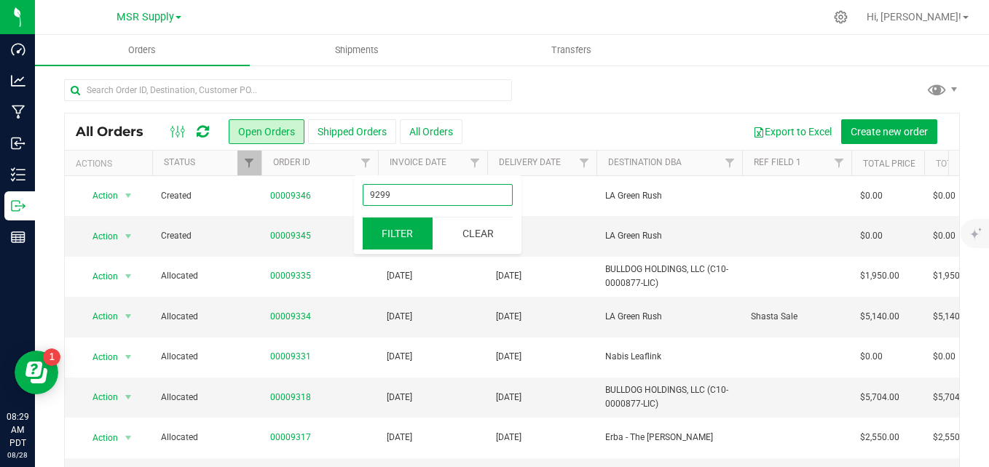
type input "9299"
click at [413, 225] on button "Filter" at bounding box center [398, 234] width 70 height 32
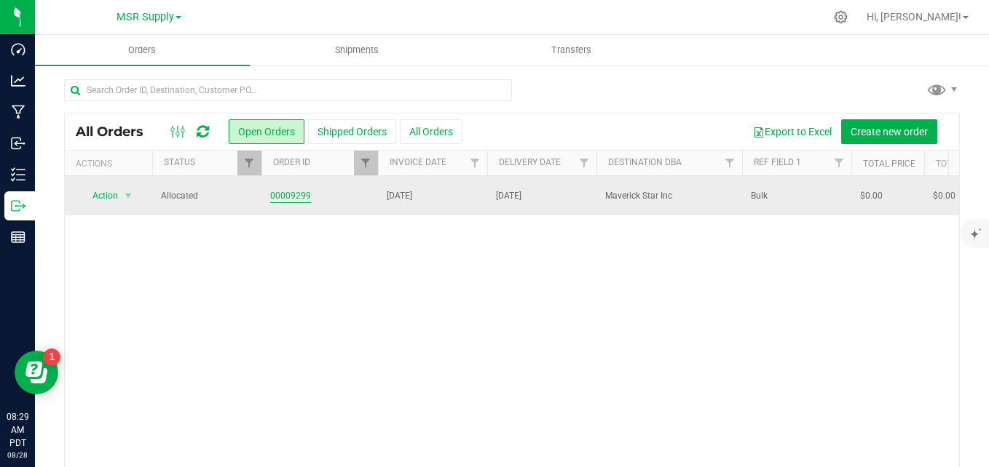
click at [276, 199] on link "00009299" at bounding box center [290, 196] width 41 height 14
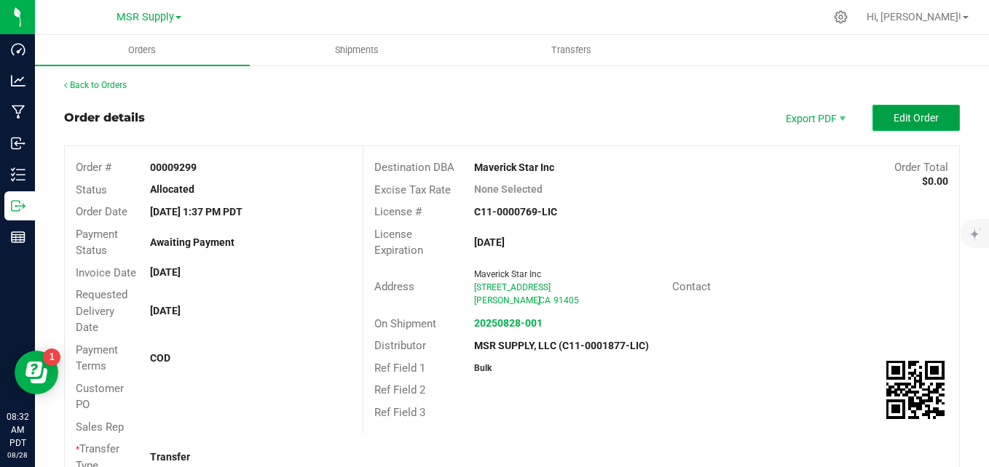
click at [916, 123] on span "Edit Order" at bounding box center [915, 118] width 45 height 12
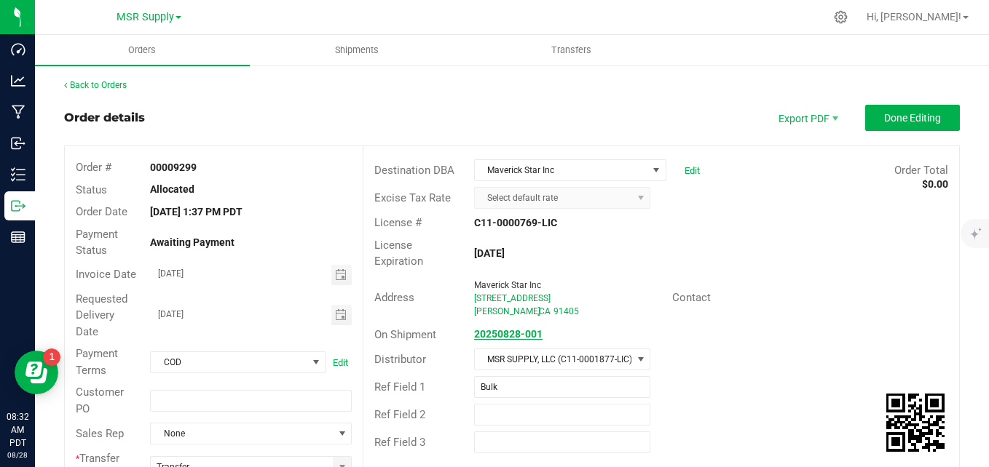
click at [519, 334] on strong "20250828-001" at bounding box center [508, 334] width 68 height 12
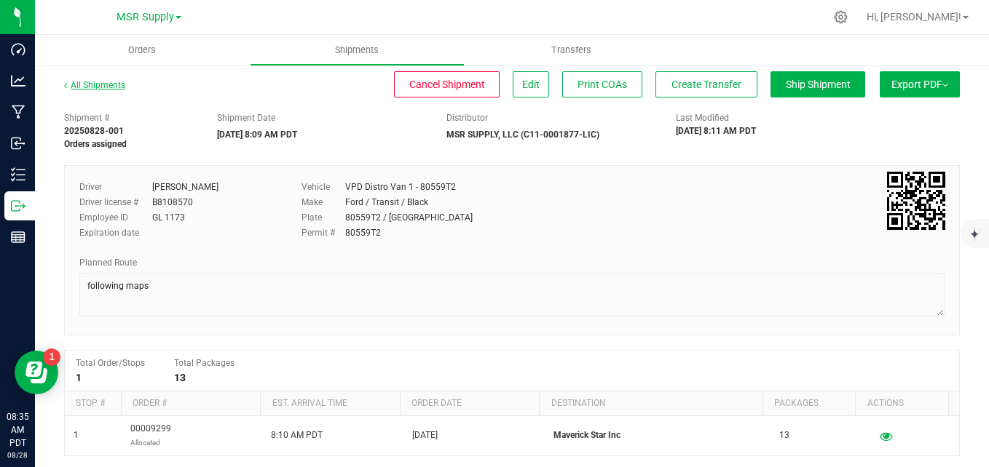
click at [101, 84] on link "All Shipments" at bounding box center [94, 85] width 61 height 10
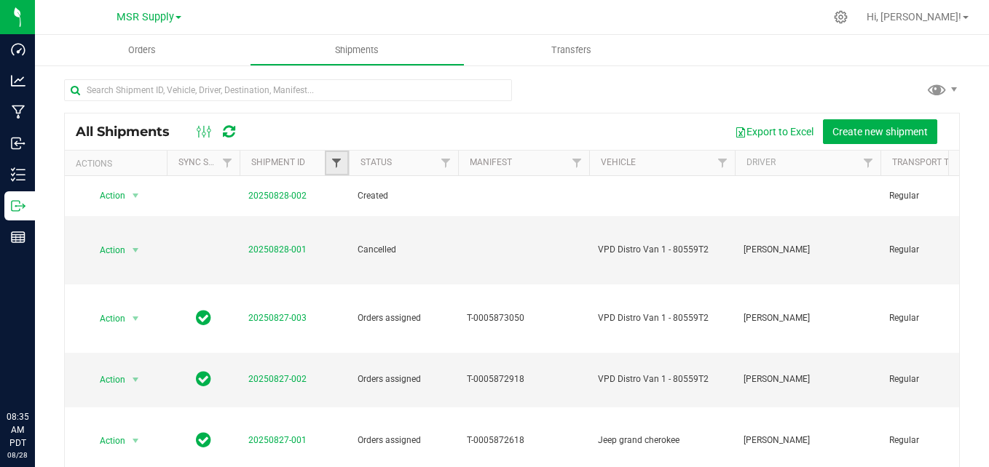
click at [336, 167] on span "Filter" at bounding box center [337, 163] width 12 height 12
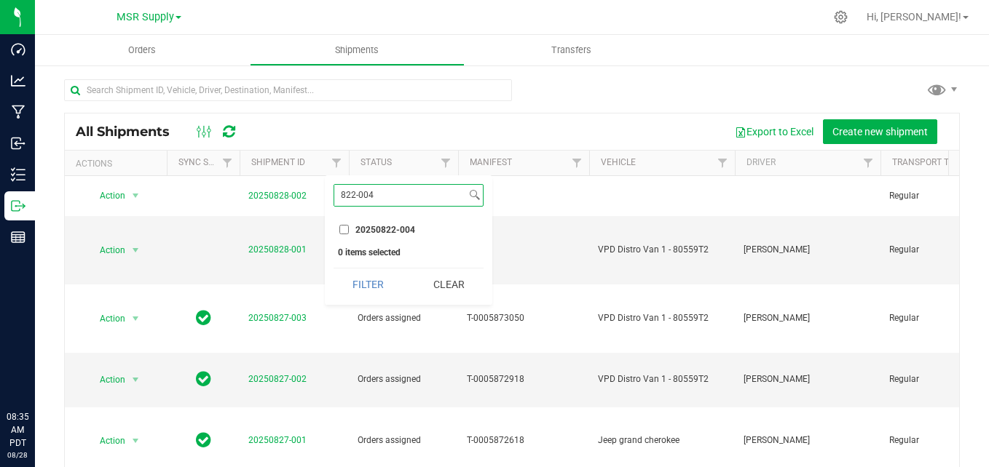
type input "822-004"
click at [344, 226] on input "20250822-004" at bounding box center [343, 229] width 9 height 9
checkbox input "true"
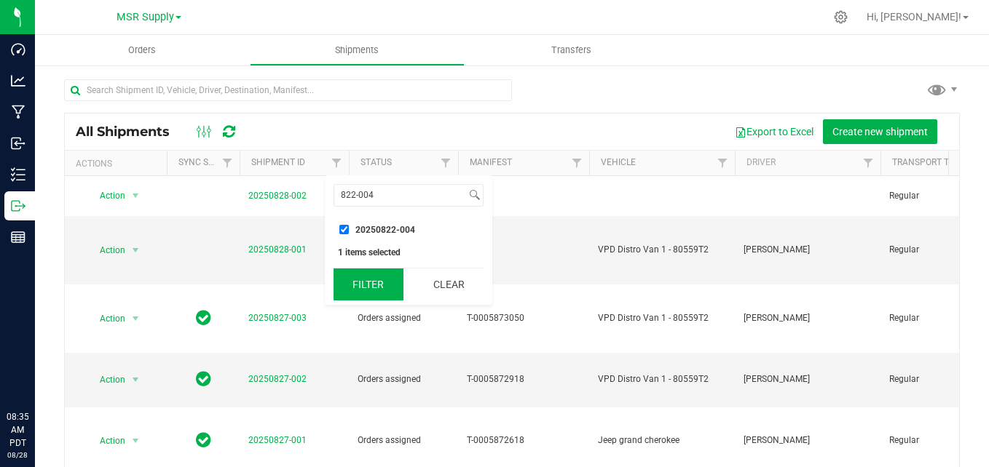
click at [367, 283] on button "Filter" at bounding box center [368, 285] width 70 height 32
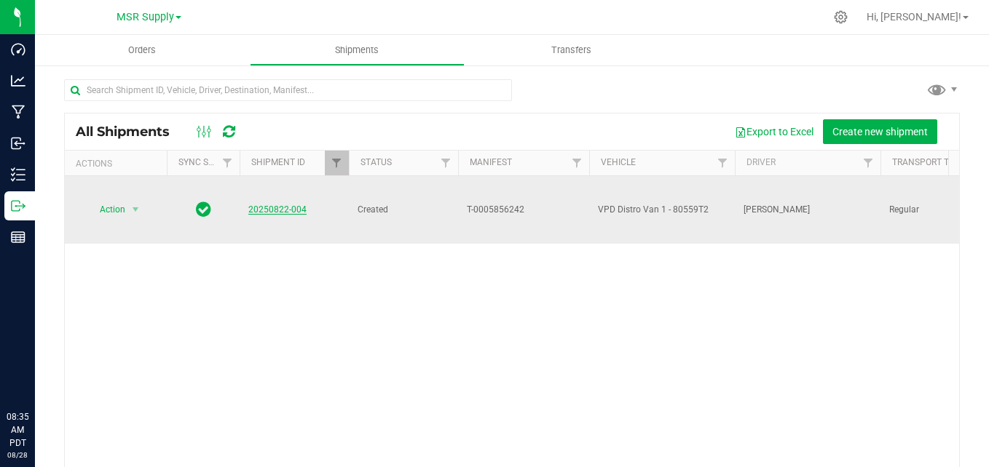
click at [293, 205] on link "20250822-004" at bounding box center [277, 210] width 58 height 10
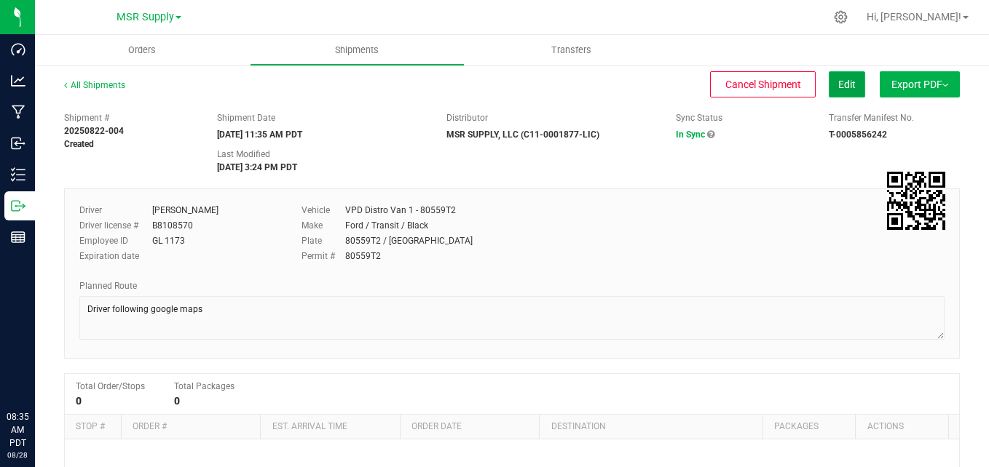
click at [838, 87] on span "Edit" at bounding box center [846, 85] width 17 height 12
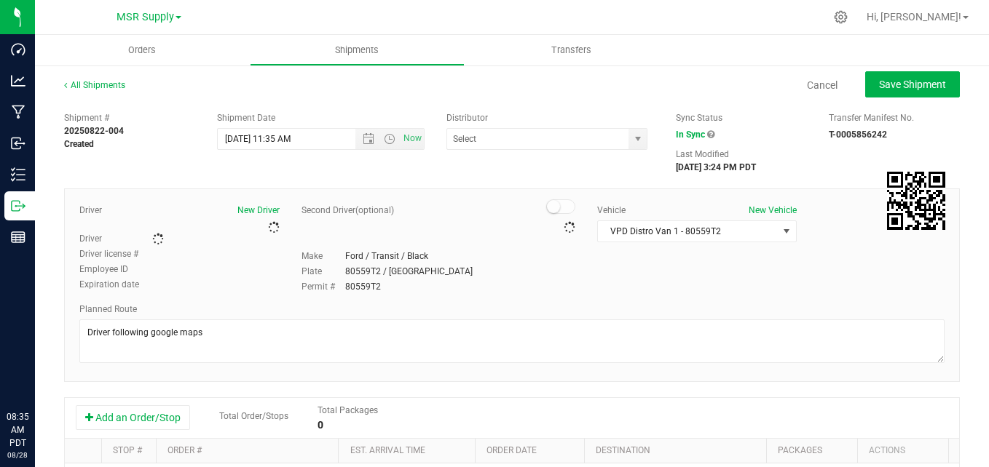
type input "MSR SUPPLY, LLC (C11-0001877-LIC)"
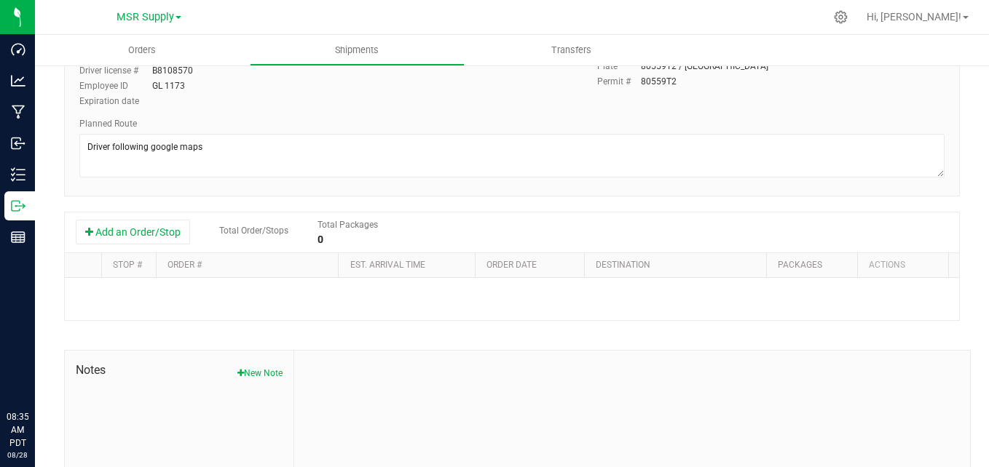
scroll to position [218, 0]
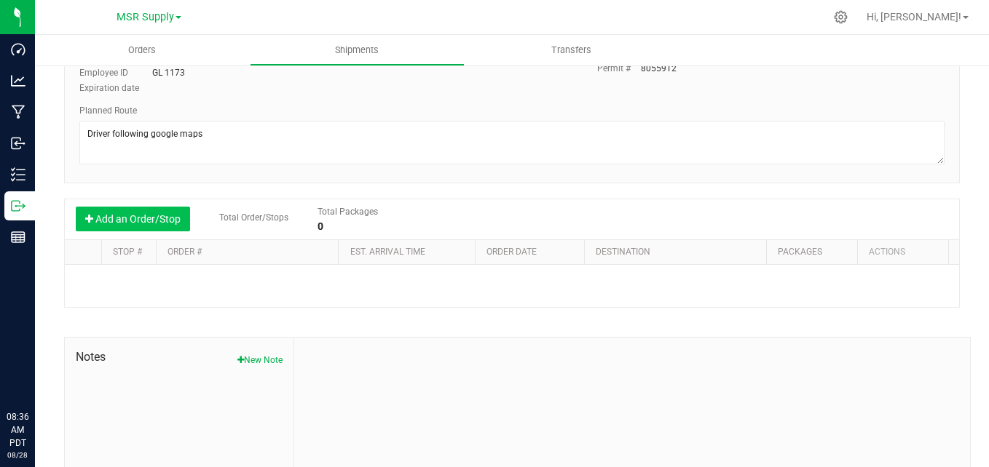
click at [118, 224] on button "Add an Order/Stop" at bounding box center [133, 219] width 114 height 25
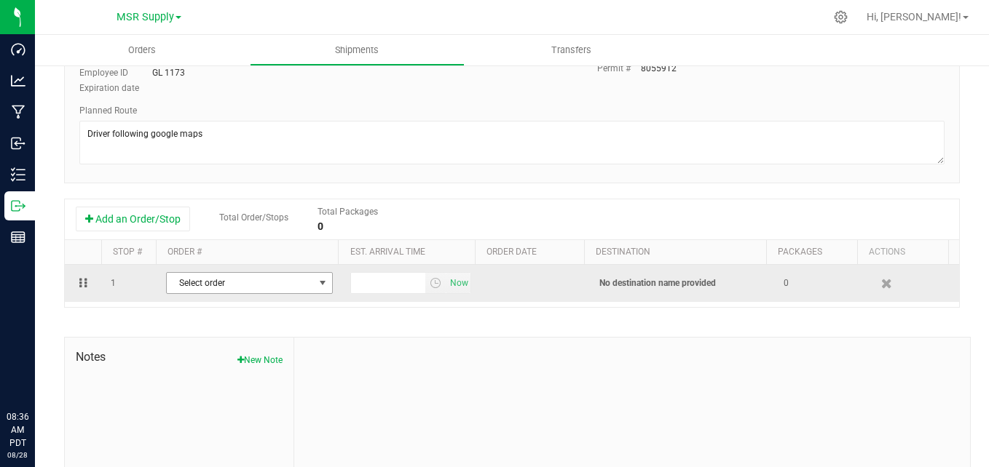
click at [218, 288] on span "Select order" at bounding box center [240, 283] width 147 height 20
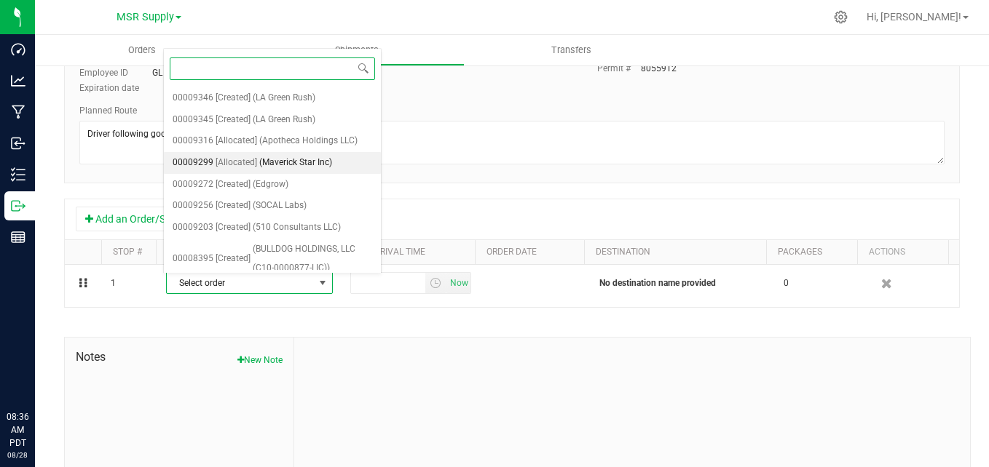
click at [245, 166] on span "[Allocated]" at bounding box center [235, 163] width 41 height 19
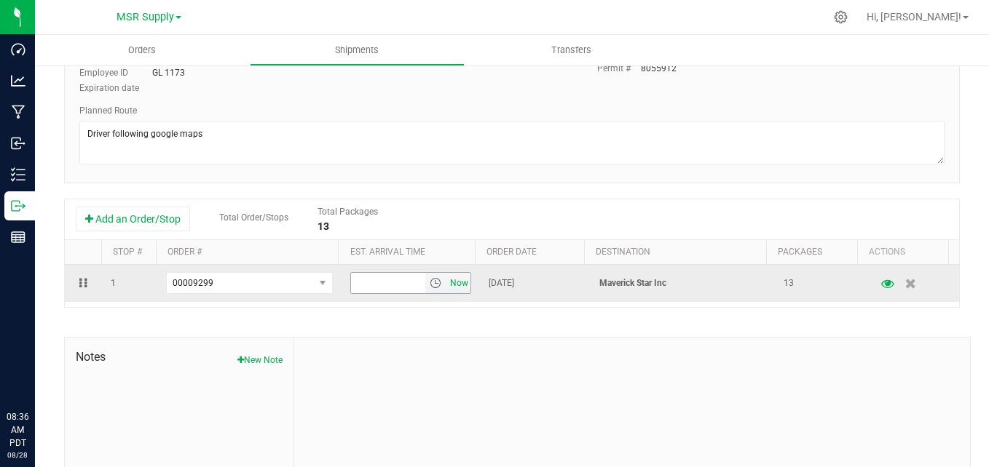
click at [446, 288] on span "Now" at bounding box center [458, 283] width 25 height 21
click at [430, 286] on span "select" at bounding box center [436, 283] width 12 height 12
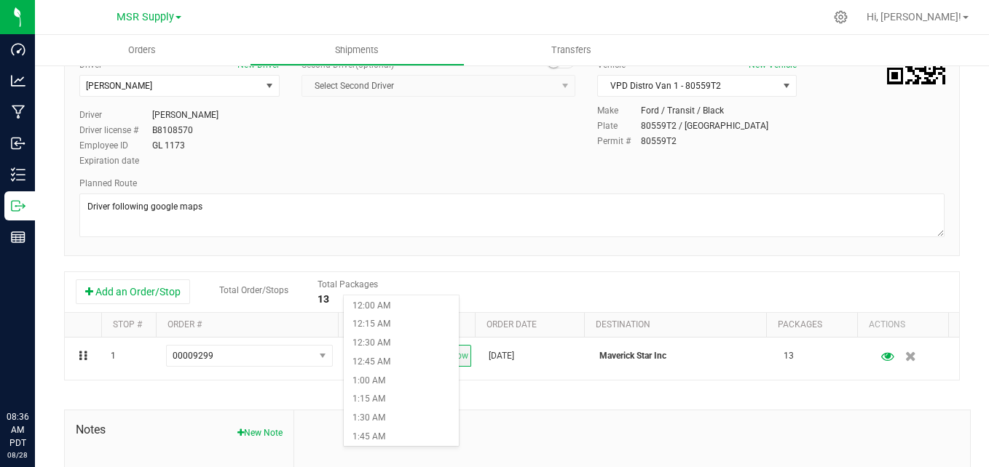
scroll to position [0, 0]
click at [507, 288] on div "Add an Order/Stop Total Order/Stops Total Packages 13" at bounding box center [512, 292] width 872 height 25
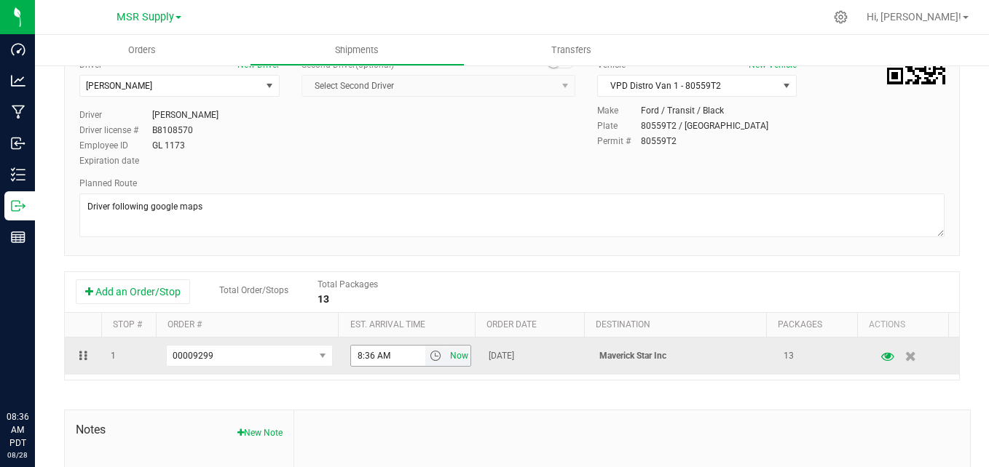
click at [451, 360] on span "Now" at bounding box center [458, 356] width 25 height 21
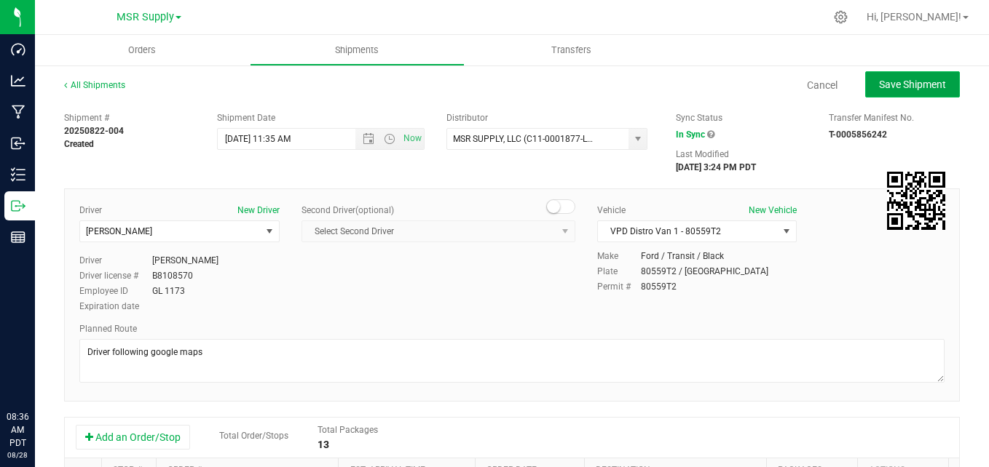
click at [881, 95] on button "Save Shipment" at bounding box center [912, 84] width 95 height 26
type input "[DATE] 6:35 PM"
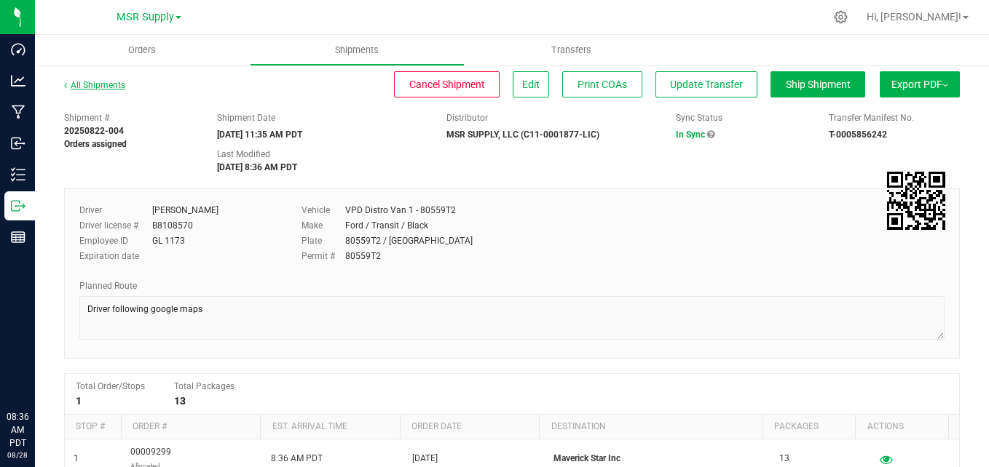
click at [101, 87] on link "All Shipments" at bounding box center [94, 85] width 61 height 10
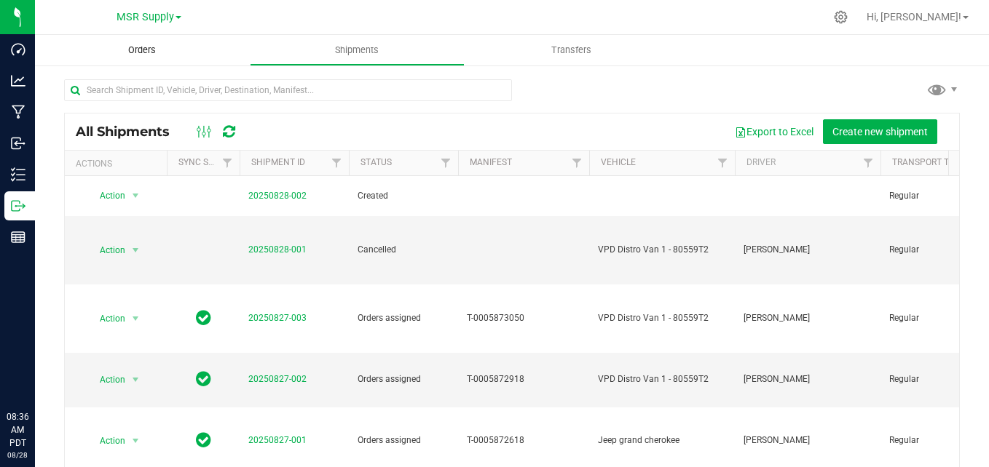
click at [135, 58] on uib-tab-heading "Orders" at bounding box center [142, 50] width 215 height 31
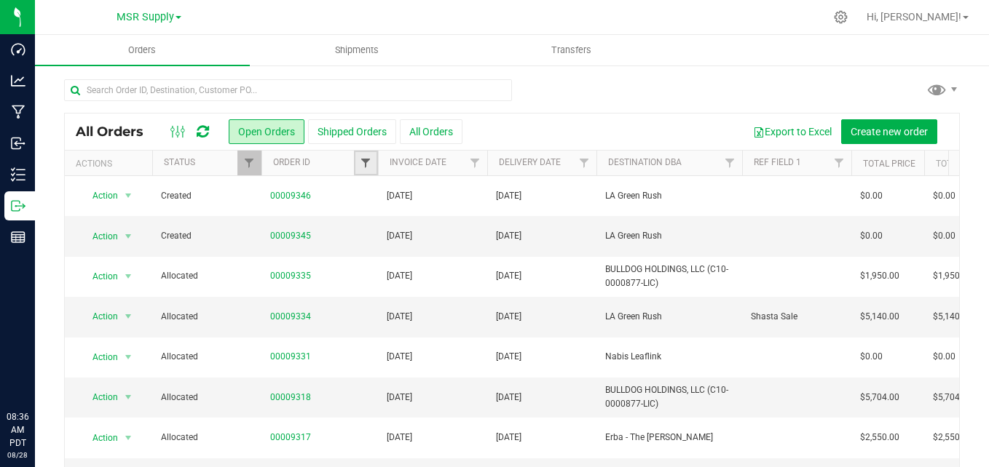
click at [361, 166] on span "Filter" at bounding box center [366, 163] width 12 height 12
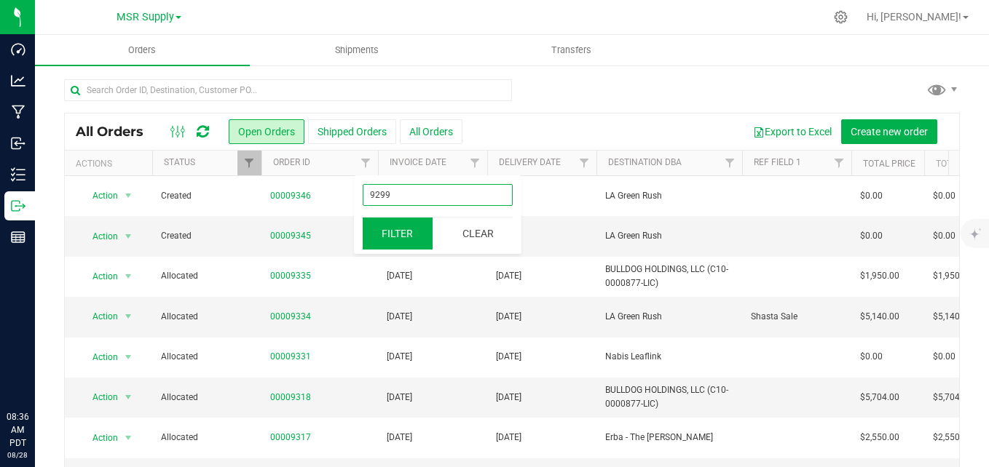
type input "9299"
click at [403, 226] on button "Filter" at bounding box center [398, 234] width 70 height 32
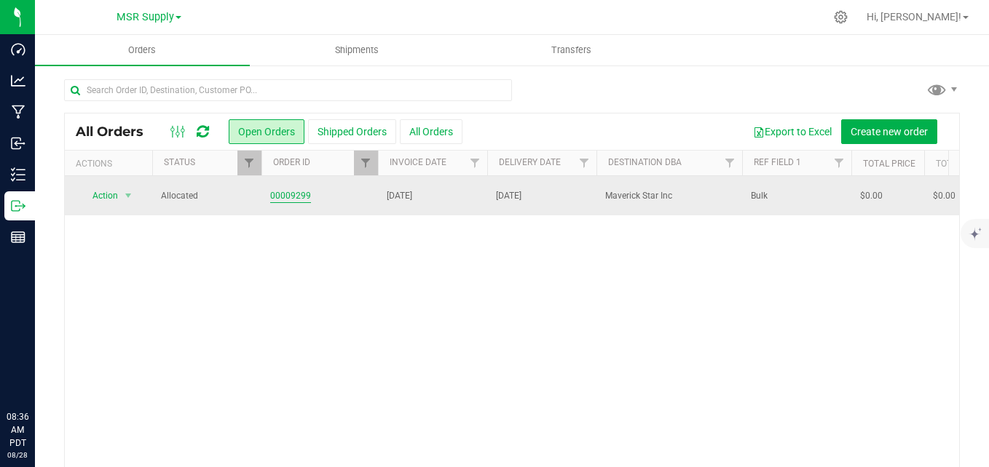
click at [297, 196] on link "00009299" at bounding box center [290, 196] width 41 height 14
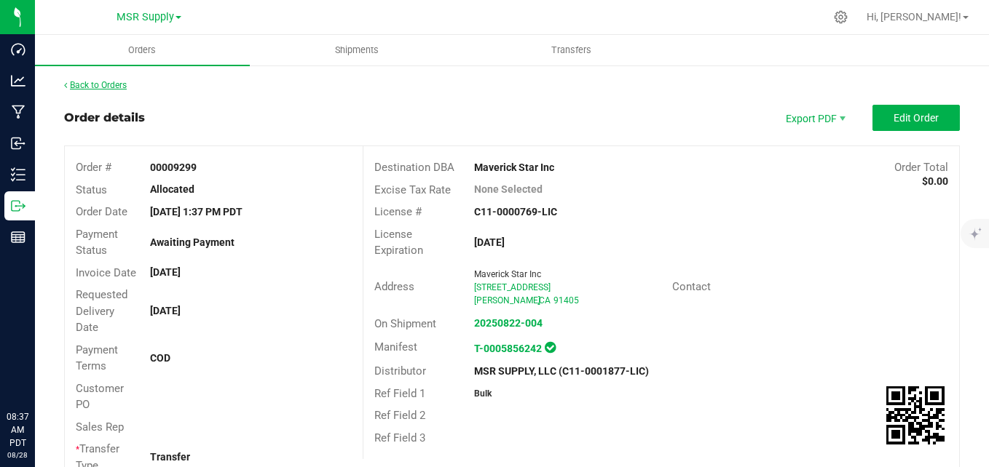
click at [90, 84] on link "Back to Orders" at bounding box center [95, 85] width 63 height 10
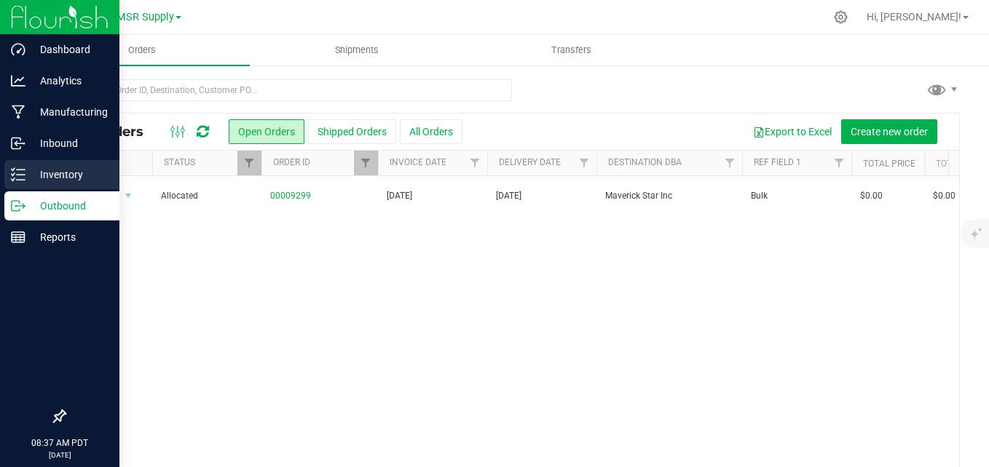
drag, startPoint x: 15, startPoint y: 171, endPoint x: 30, endPoint y: 173, distance: 15.4
click at [16, 172] on icon at bounding box center [18, 174] width 15 height 15
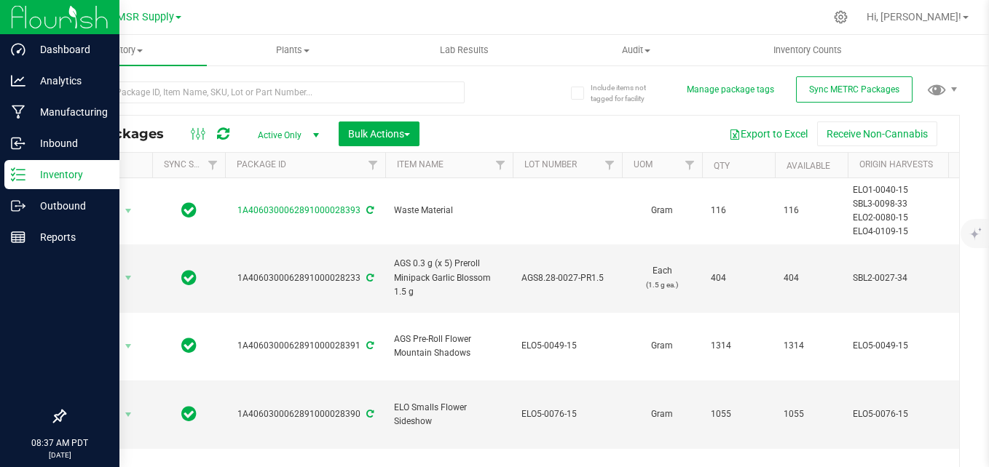
click at [21, 176] on icon at bounding box center [18, 174] width 15 height 15
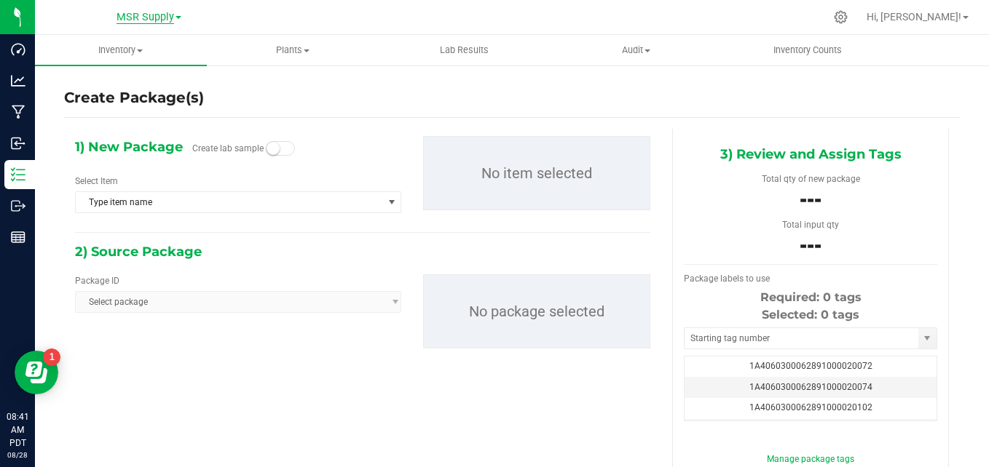
click at [167, 19] on span "MSR Supply" at bounding box center [145, 17] width 58 height 13
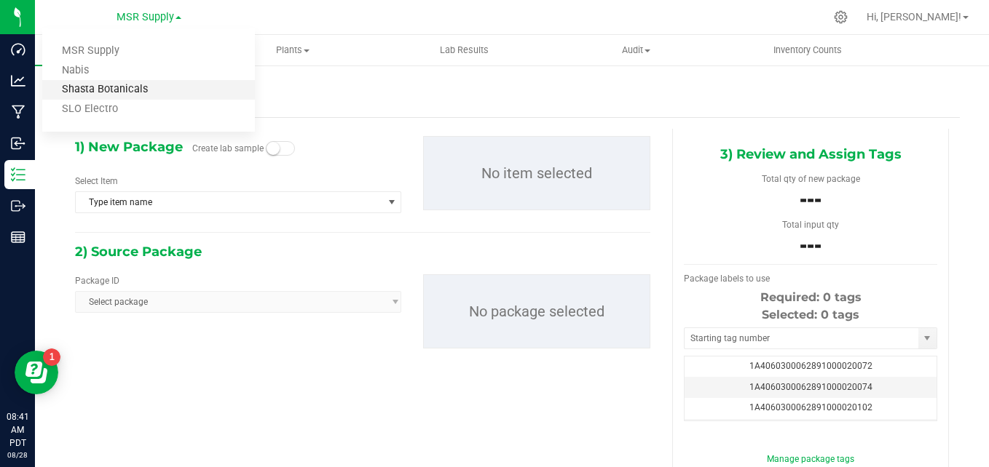
click at [114, 87] on link "Shasta Botanicals" at bounding box center [148, 90] width 213 height 20
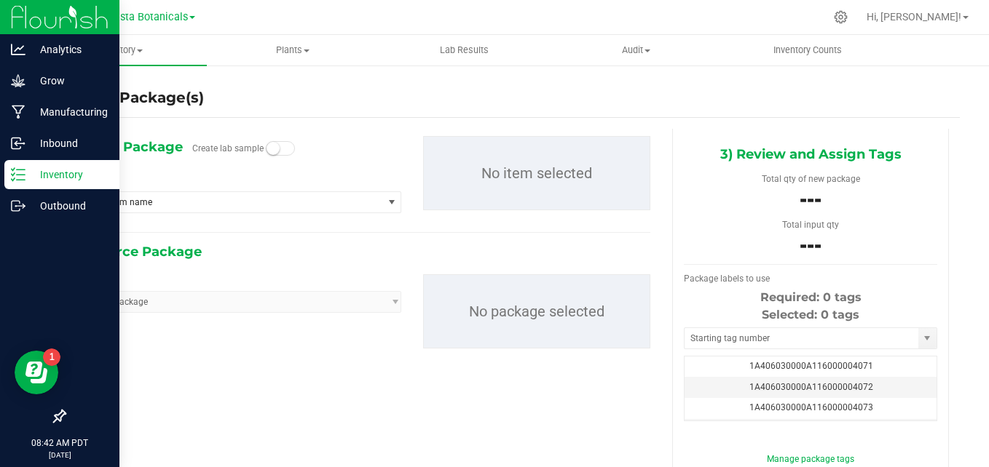
click at [8, 182] on div "Inventory" at bounding box center [61, 174] width 115 height 29
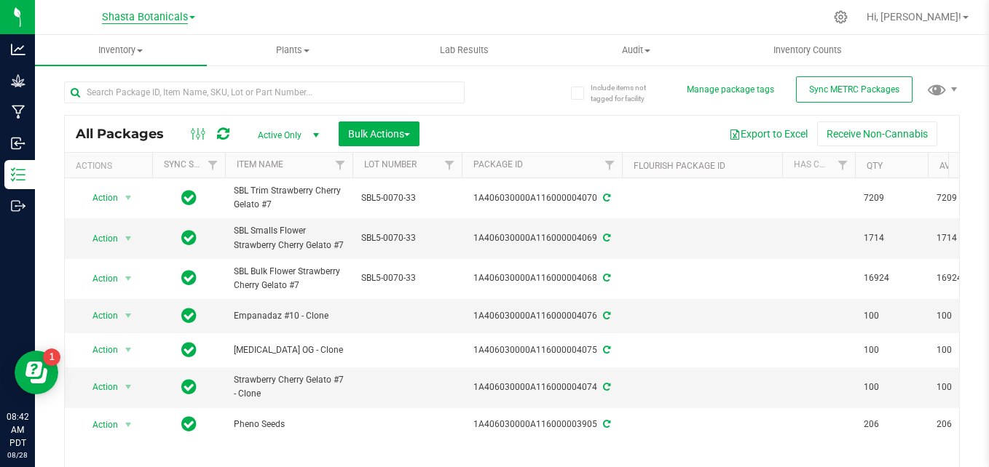
click at [153, 19] on span "Shasta Botanicals" at bounding box center [145, 17] width 86 height 13
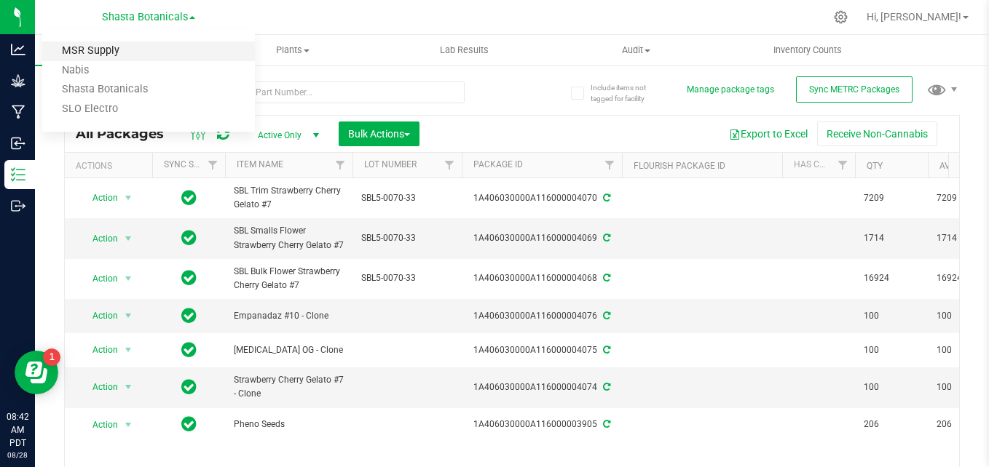
click at [131, 58] on link "MSR Supply" at bounding box center [148, 51] width 213 height 20
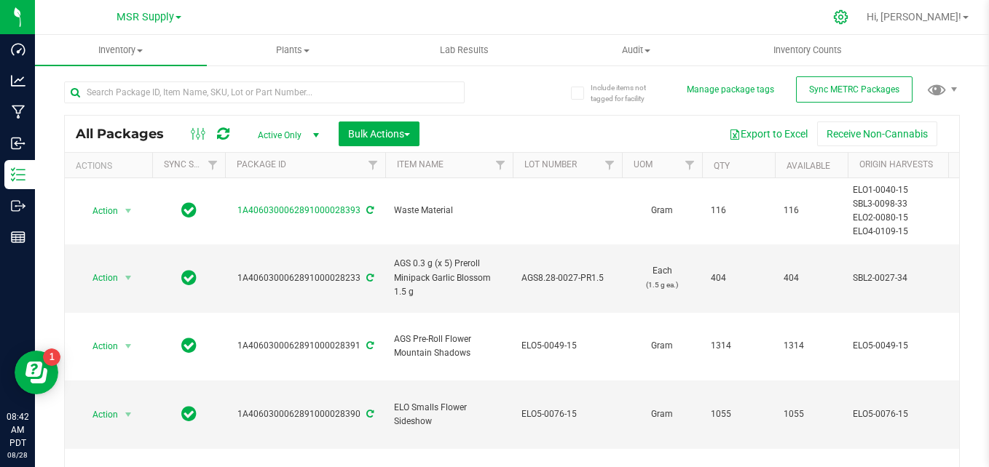
click at [848, 22] on icon at bounding box center [840, 16] width 15 height 15
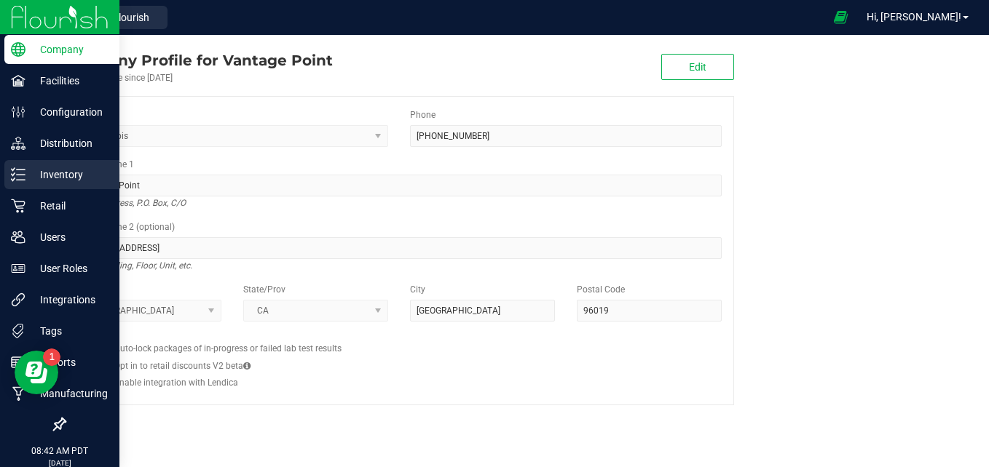
click at [24, 167] on icon at bounding box center [18, 174] width 15 height 15
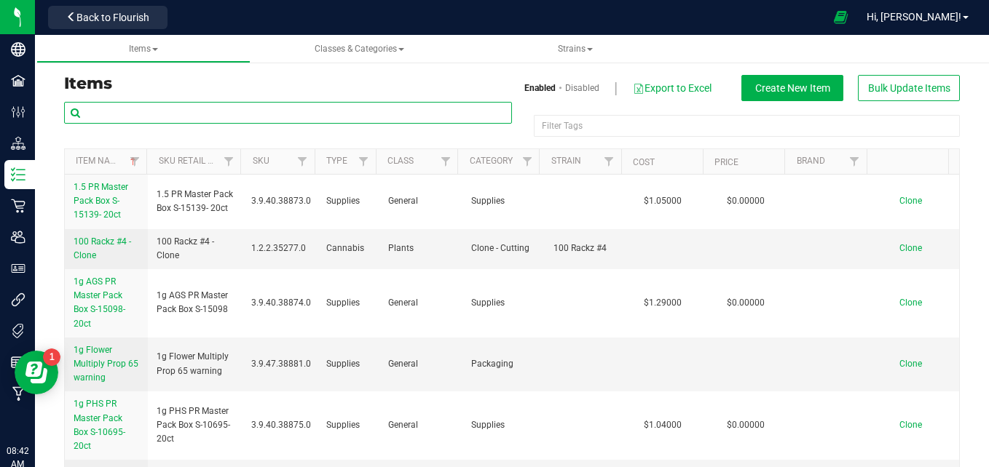
click at [283, 119] on input "text" at bounding box center [288, 113] width 448 height 22
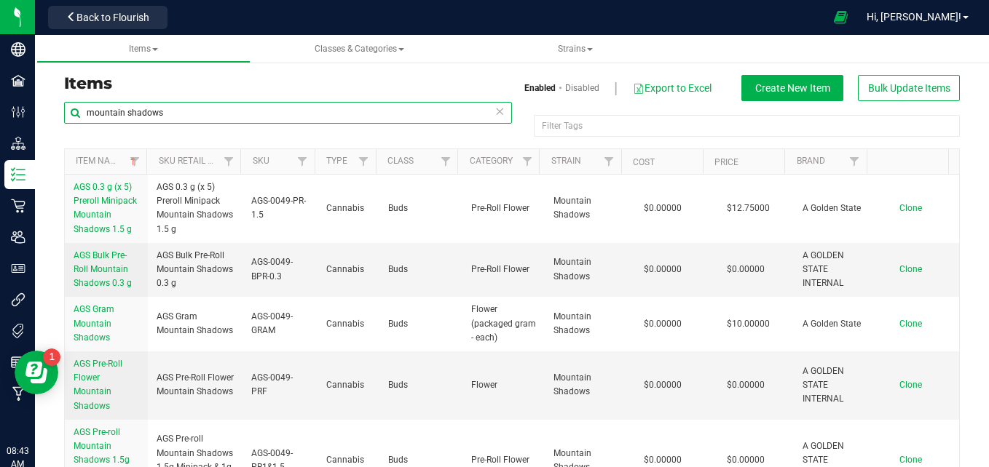
type input "mountain shadows"
click at [574, 91] on link "Disabled" at bounding box center [582, 88] width 34 height 13
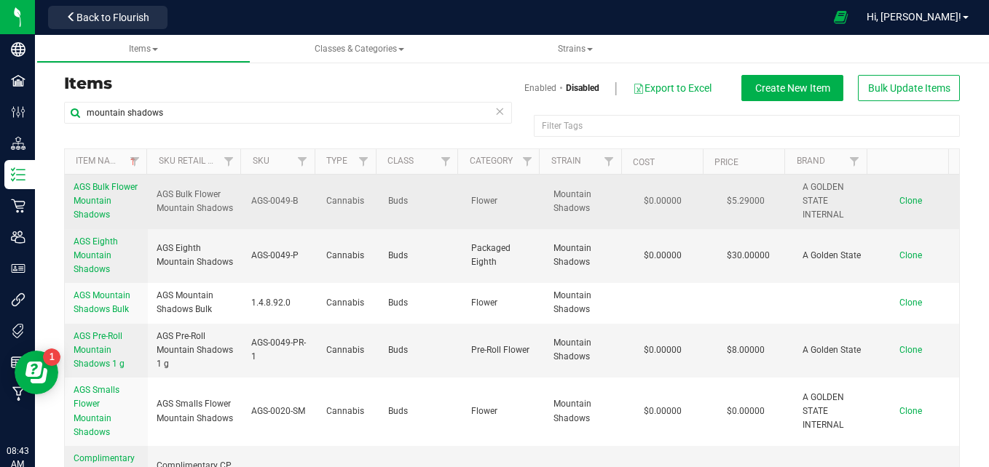
click at [95, 216] on span "AGS Bulk Flower Mountain Shadows" at bounding box center [106, 201] width 64 height 38
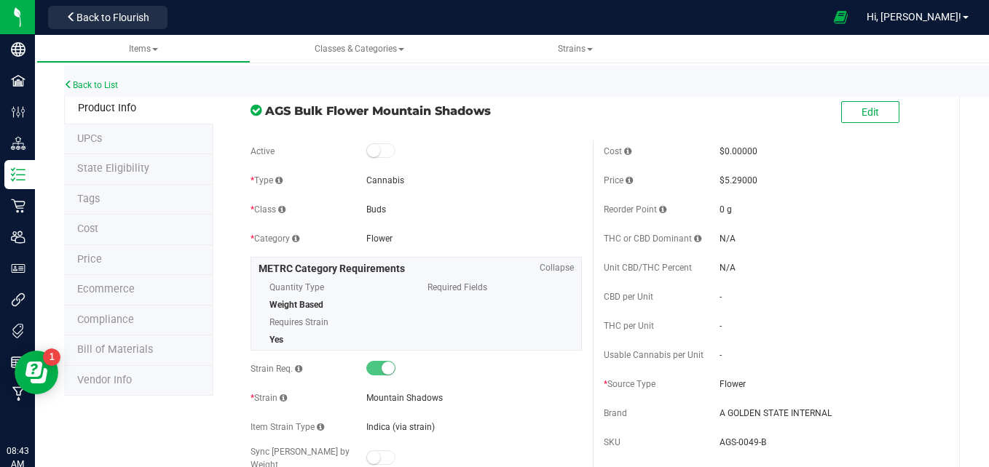
click at [367, 150] on small at bounding box center [373, 150] width 13 height 13
click at [873, 114] on button "Edit" at bounding box center [870, 112] width 58 height 22
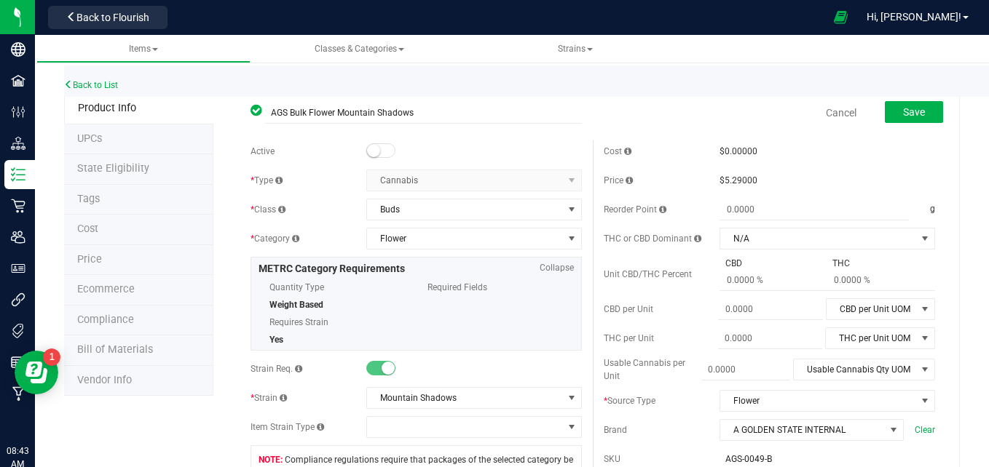
click at [372, 153] on small at bounding box center [373, 150] width 13 height 13
click at [901, 121] on button "Save" at bounding box center [914, 112] width 58 height 22
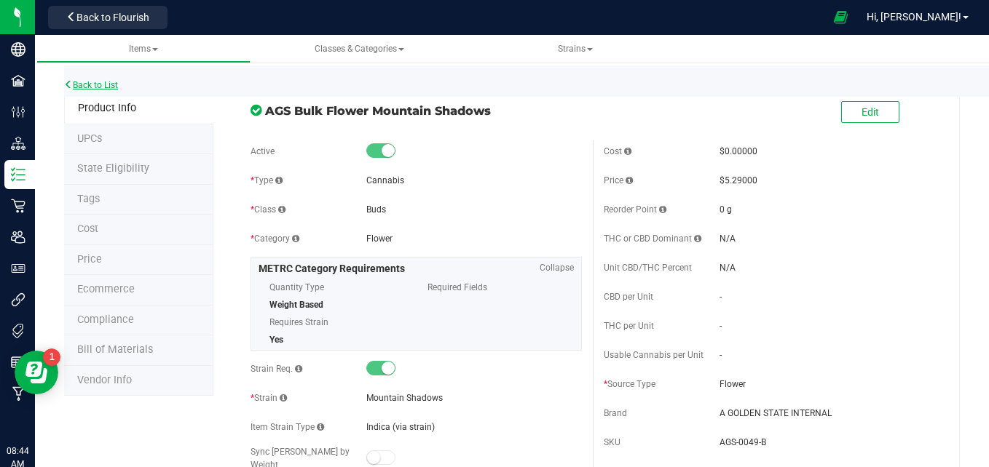
click at [106, 84] on link "Back to List" at bounding box center [91, 85] width 54 height 10
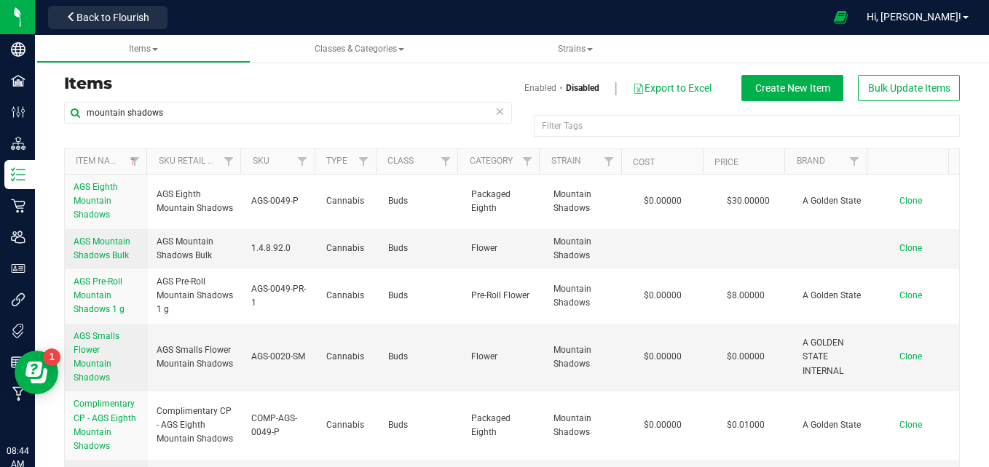
click at [524, 92] on link "Enabled" at bounding box center [540, 88] width 32 height 13
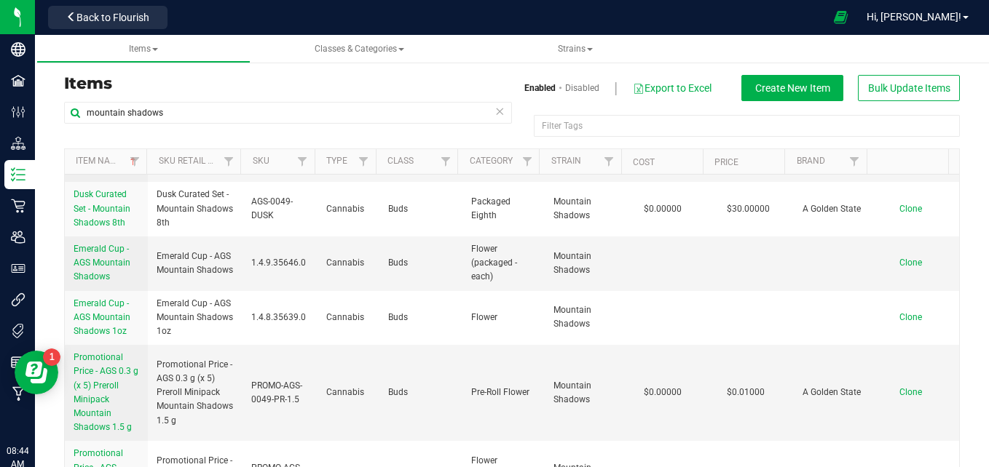
click at [575, 89] on link "Disabled" at bounding box center [582, 88] width 34 height 13
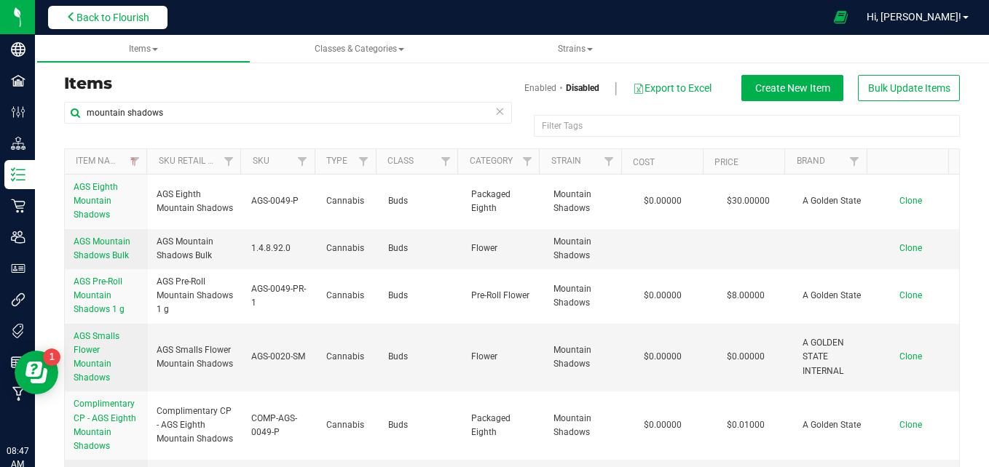
click at [144, 10] on button "Back to Flourish" at bounding box center [107, 17] width 119 height 23
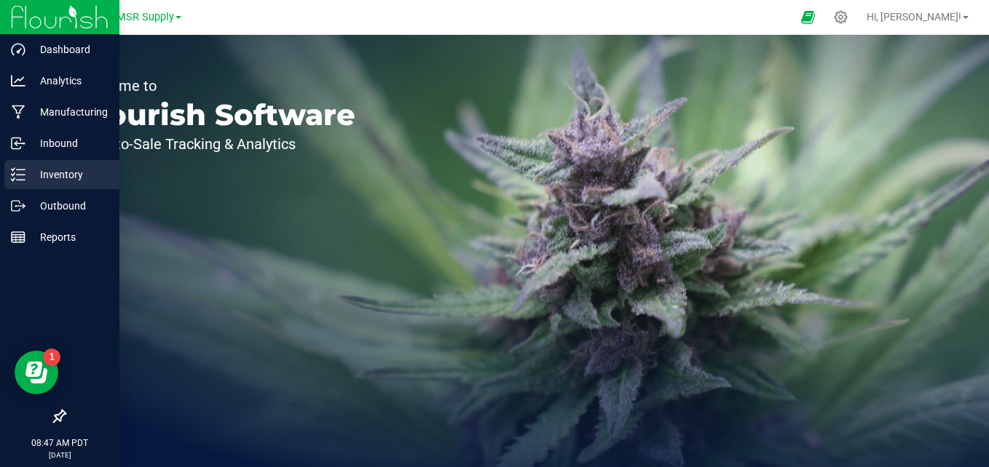
click at [16, 166] on div "Inventory" at bounding box center [61, 174] width 115 height 29
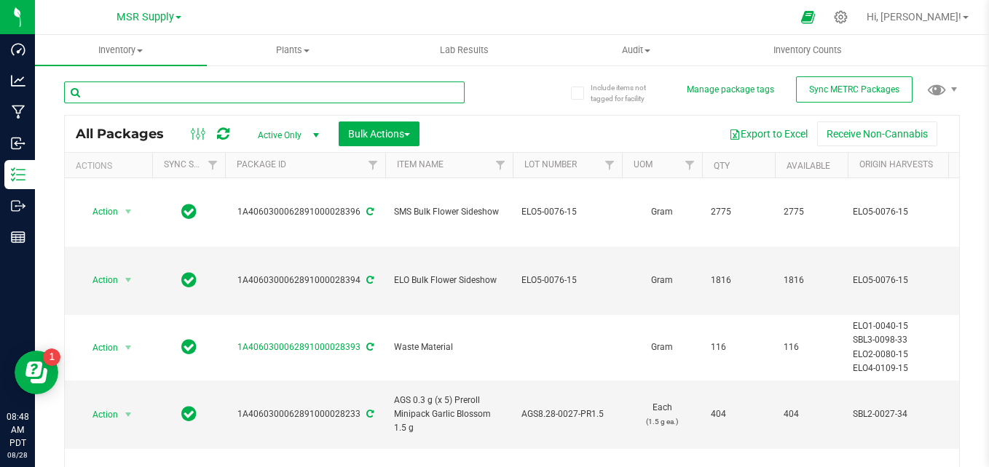
paste input "ELO5-0049-15"
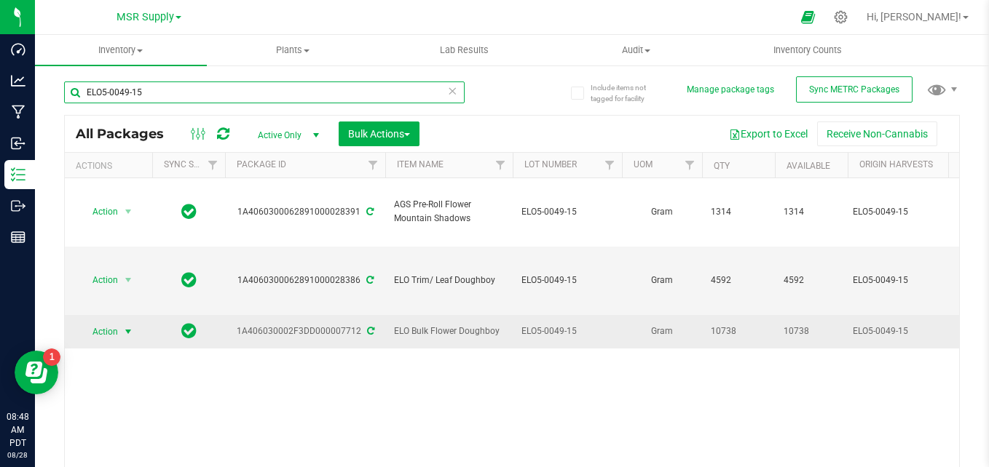
type input "ELO5-0049-15"
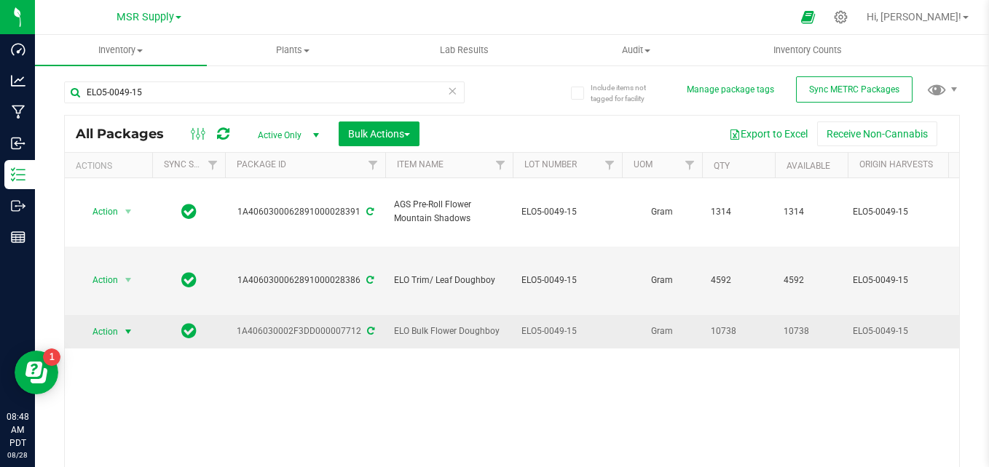
click at [101, 322] on span "Action" at bounding box center [98, 332] width 39 height 20
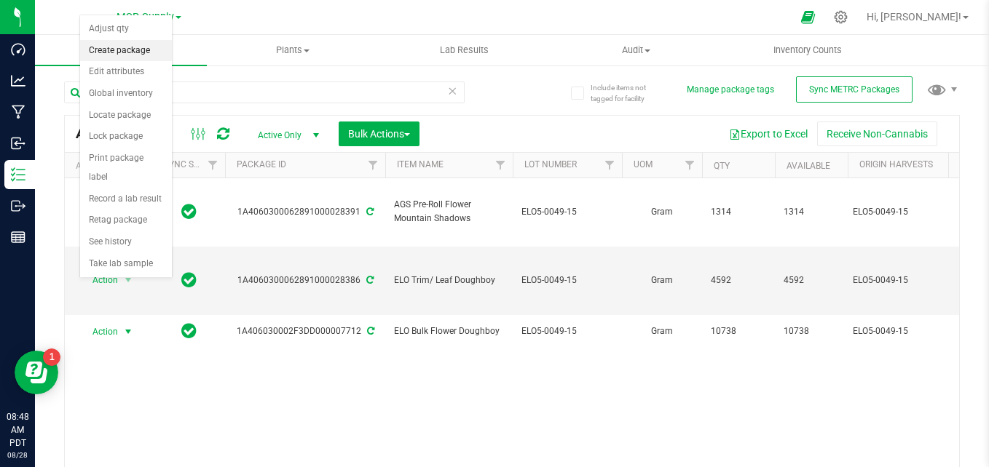
click at [116, 58] on li "Create package" at bounding box center [126, 51] width 92 height 22
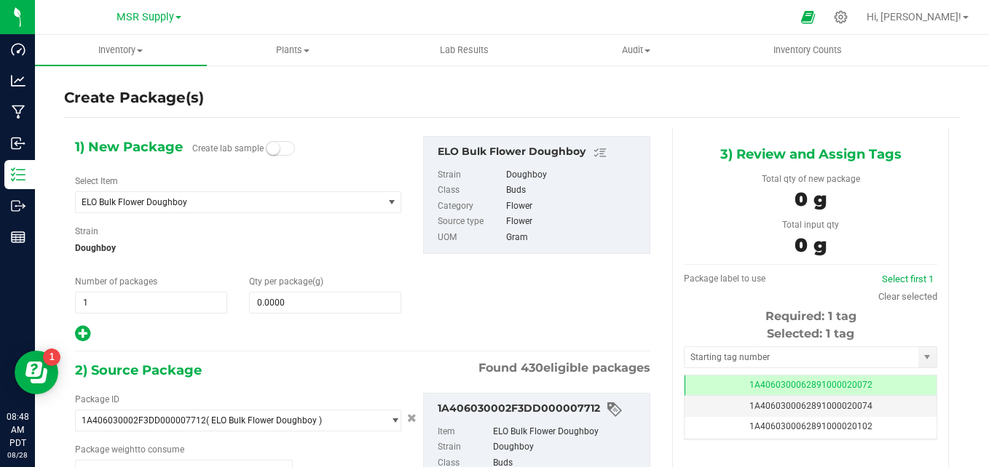
type input "0.0000 g"
click at [219, 201] on span "ELO Bulk Flower Doughboy" at bounding box center [223, 202] width 283 height 10
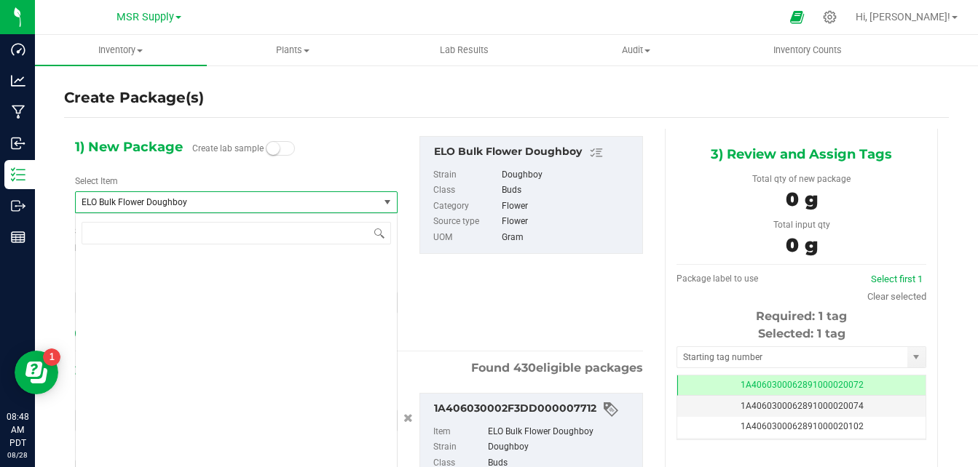
scroll to position [8093, 0]
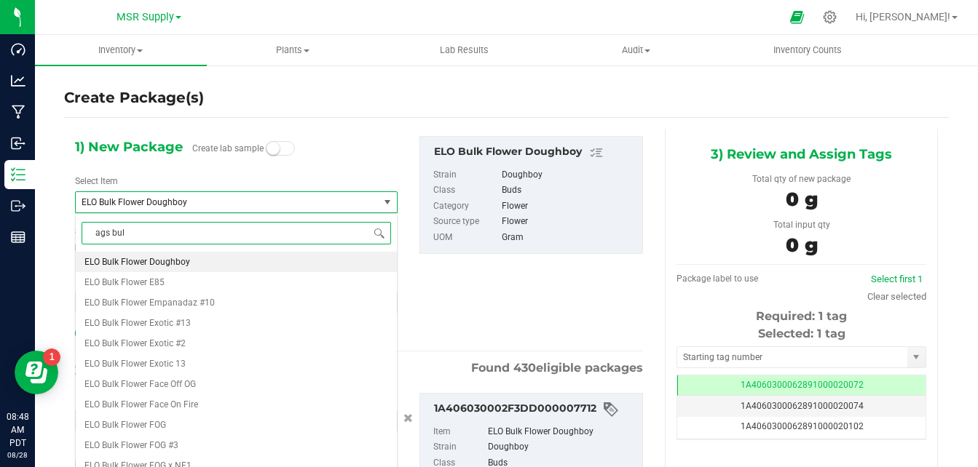
type input "ags bulk"
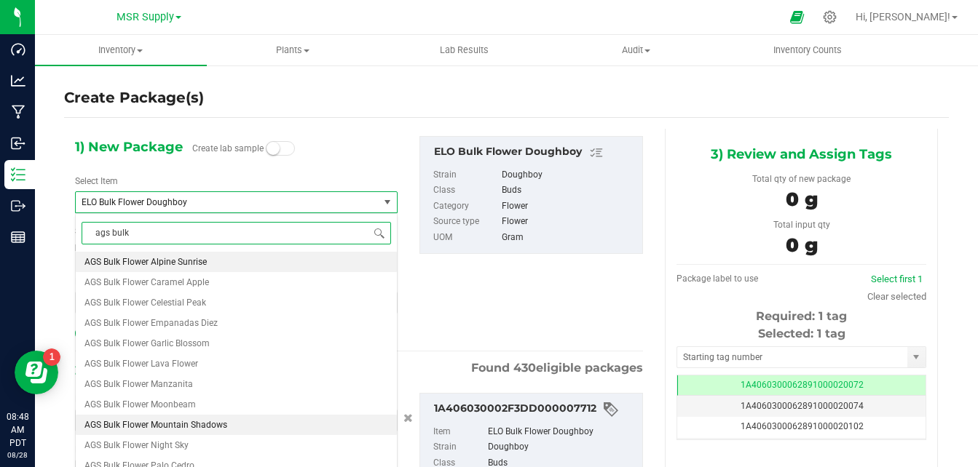
click at [218, 422] on span "AGS Bulk Flower Mountain Shadows" at bounding box center [155, 425] width 143 height 10
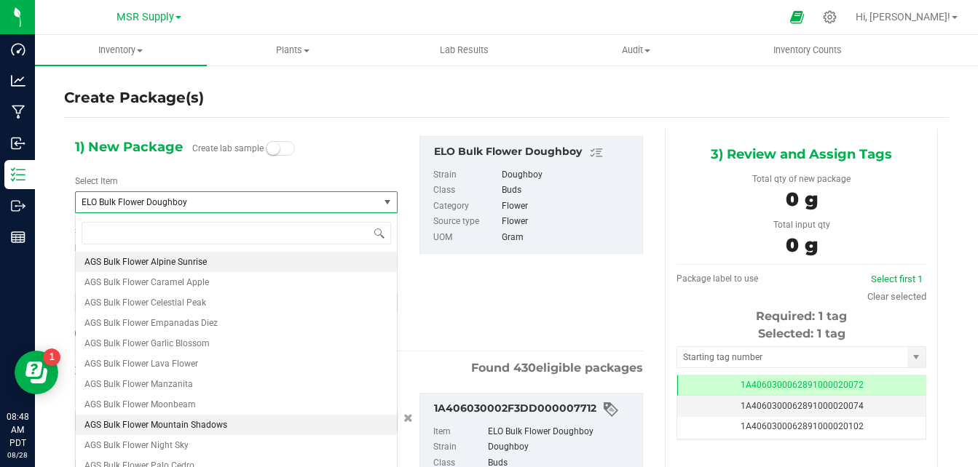
type input "0.0000"
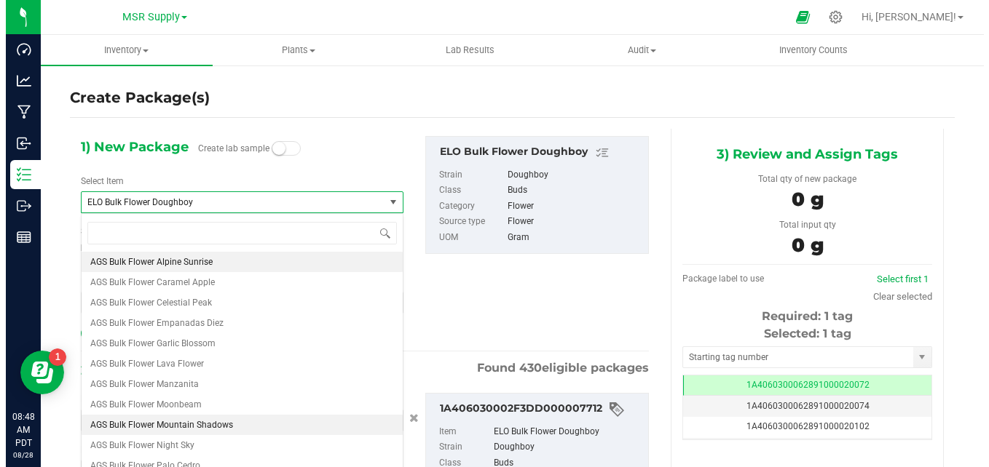
scroll to position [917, 0]
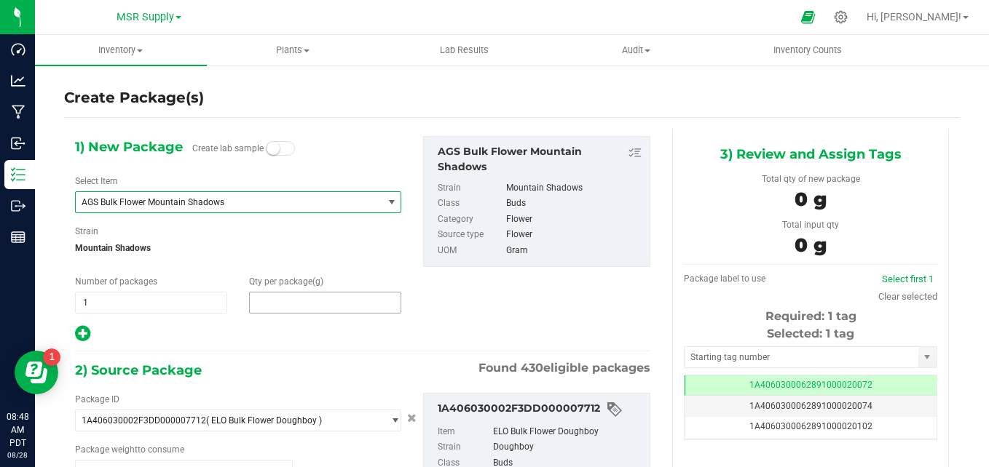
click at [309, 299] on span at bounding box center [325, 303] width 152 height 22
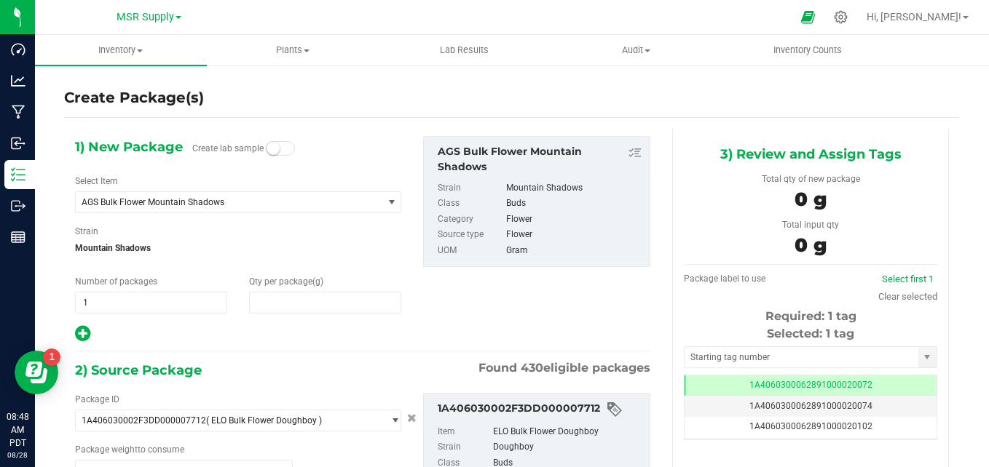
type input "0.0000"
